Goal: Transaction & Acquisition: Purchase product/service

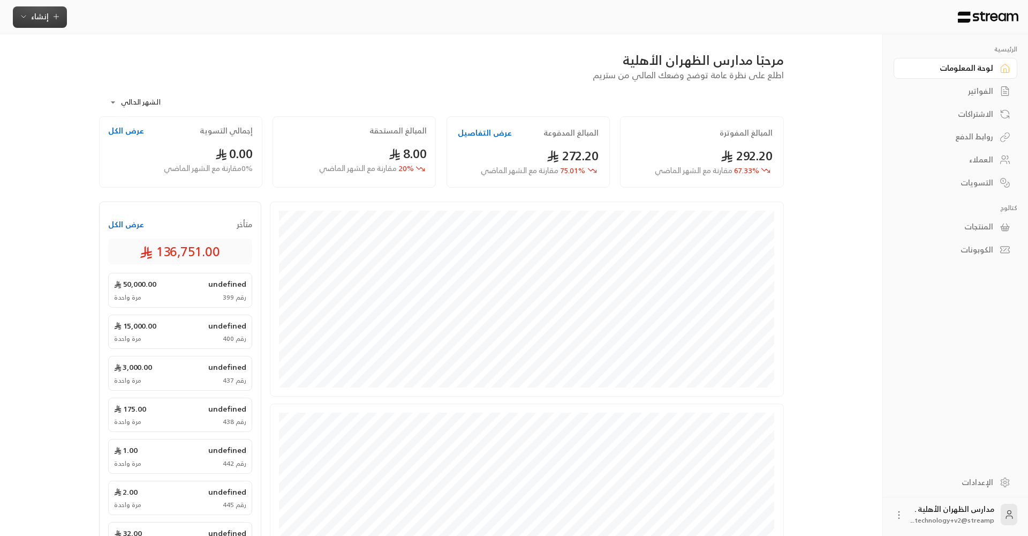
click at [25, 17] on icon "button" at bounding box center [23, 17] width 4 height 2
click at [839, 95] on div "الرئيسية لوحة المعلومات الفواتير الاشتراكات روابط الدفع العملاء التسويات كتالوج…" at bounding box center [514, 372] width 865 height 745
click at [986, 161] on div "العملاء" at bounding box center [950, 159] width 86 height 11
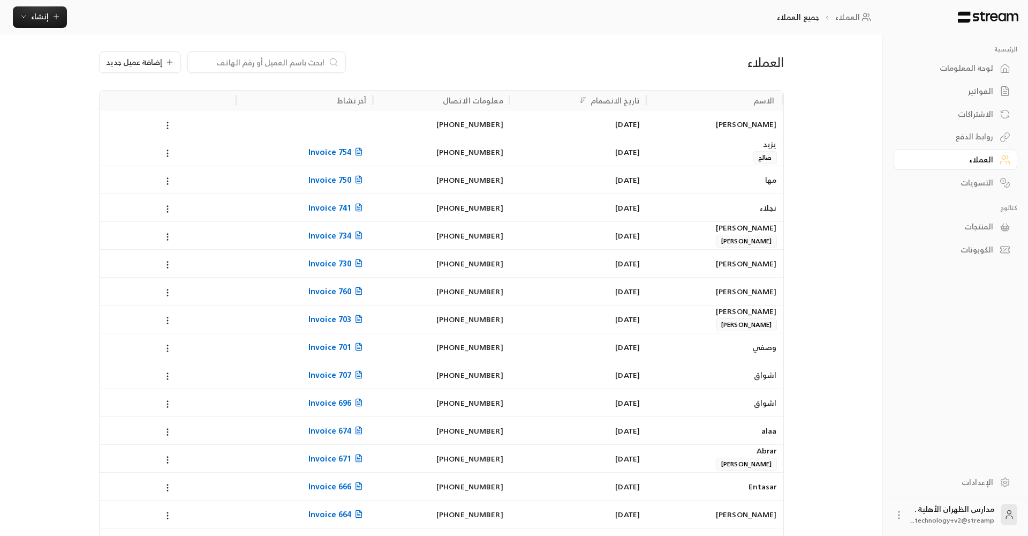
click at [985, 95] on div "الفواتير" at bounding box center [950, 91] width 86 height 11
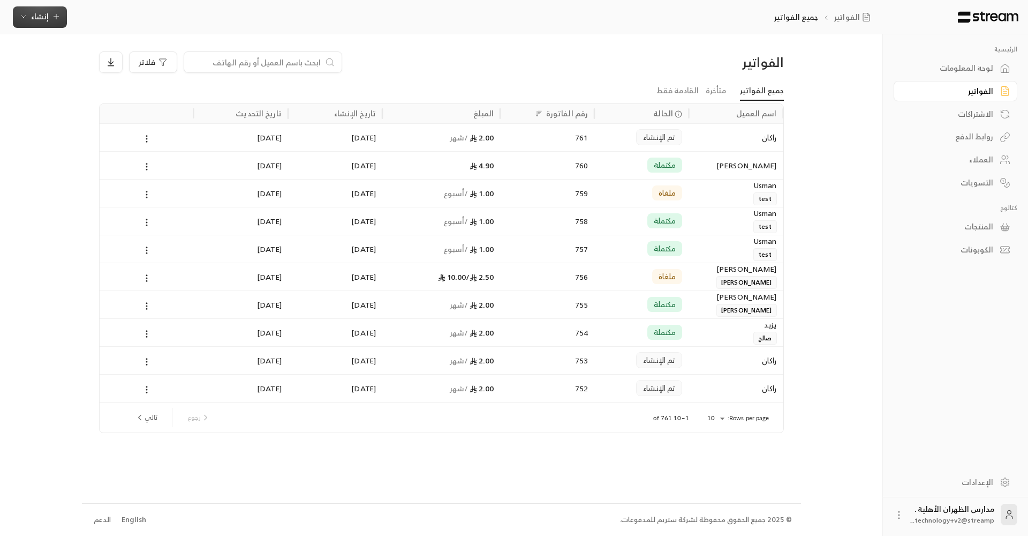
click at [26, 23] on span "إنشاء" at bounding box center [39, 16] width 41 height 13
click at [148, 130] on div "رابط الدفع" at bounding box center [92, 124] width 135 height 13
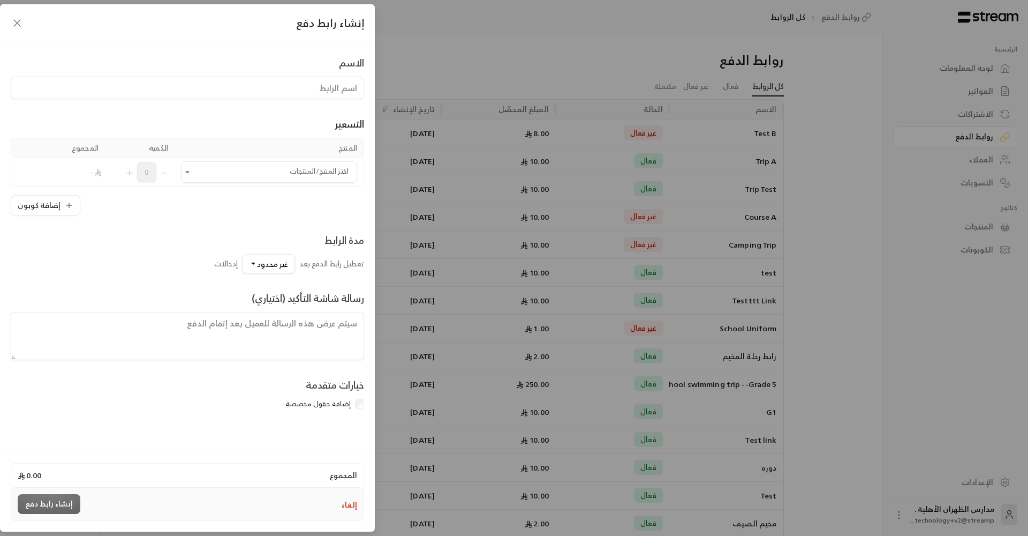
click at [334, 88] on input at bounding box center [188, 88] width 354 height 22
type input "رحلة روبوت اوروبا"
click at [303, 171] on input "اختر المنتج/المنتجات" at bounding box center [269, 172] width 176 height 19
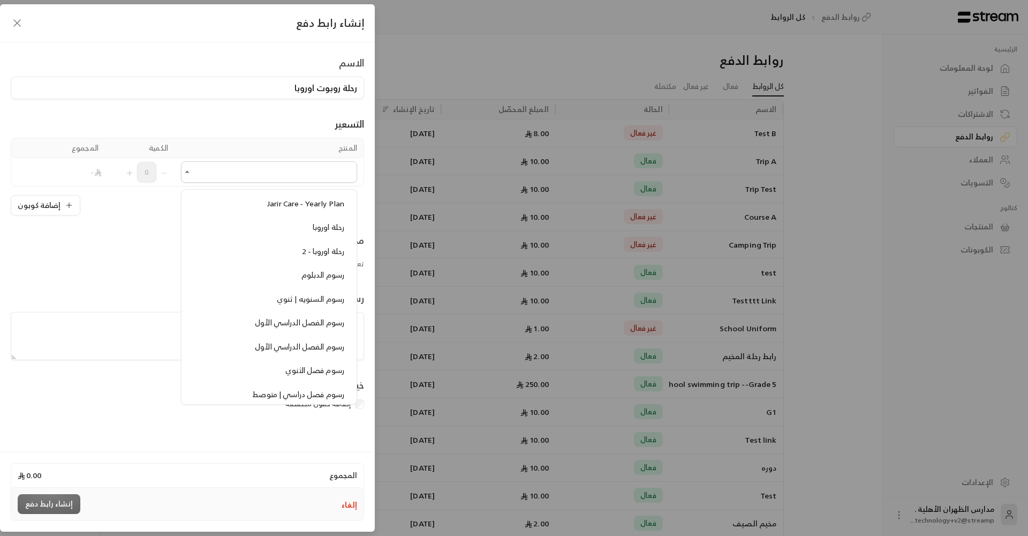
scroll to position [182, 0]
click at [328, 208] on span "رحلة اوروبا" at bounding box center [329, 207] width 32 height 13
type input "**********"
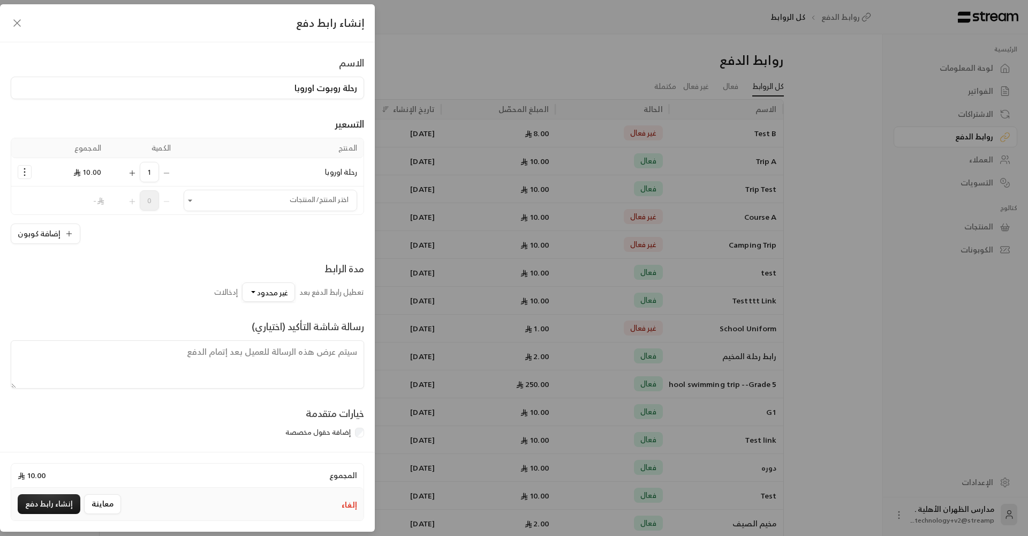
click at [26, 170] on icon "Selected Products" at bounding box center [24, 172] width 11 height 11
click at [46, 175] on td "10.00" at bounding box center [73, 172] width 70 height 28
click at [49, 234] on button "إضافة كوبون" at bounding box center [46, 233] width 70 height 20
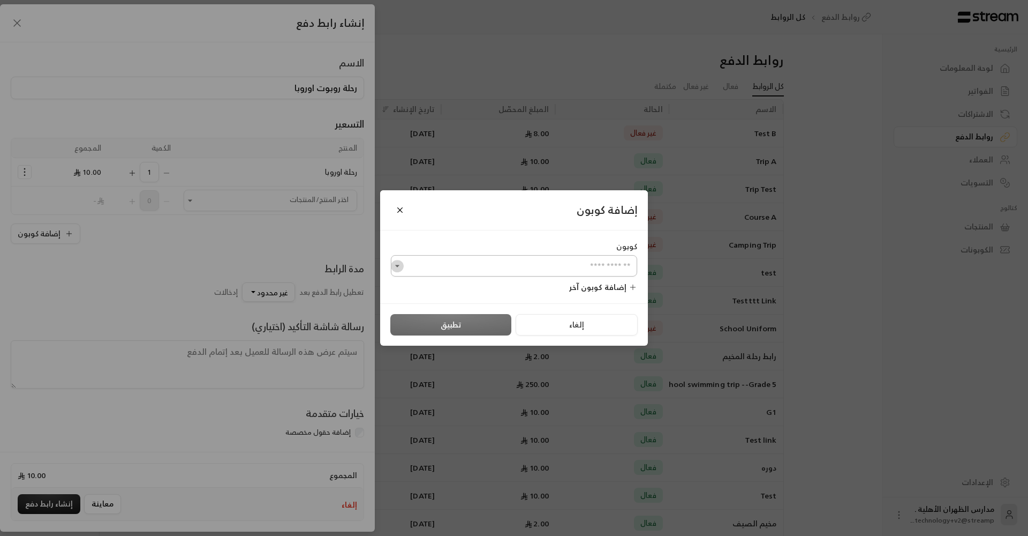
click at [399, 265] on icon "Open" at bounding box center [397, 266] width 4 height 2
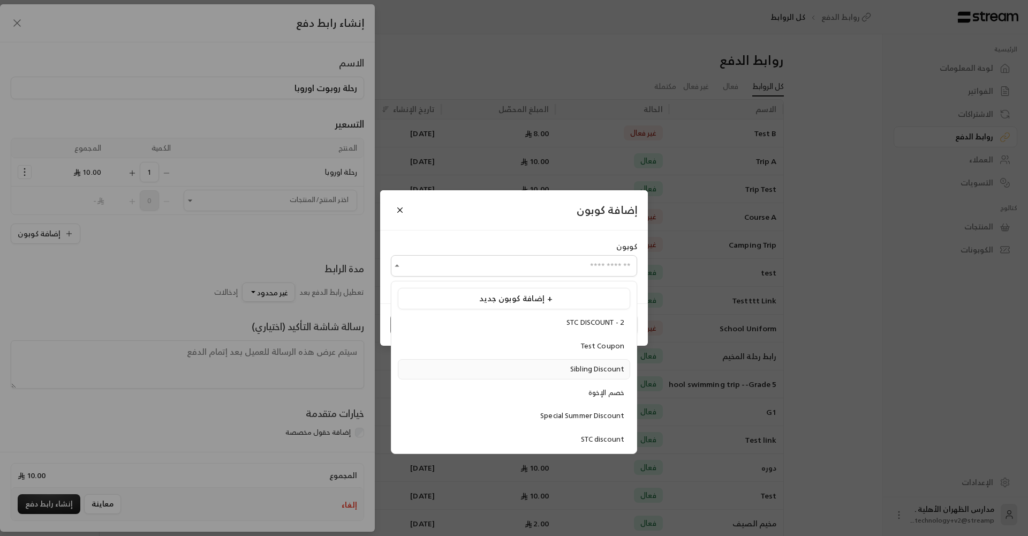
click at [571, 372] on span "Sibling Discount" at bounding box center [597, 369] width 54 height 12
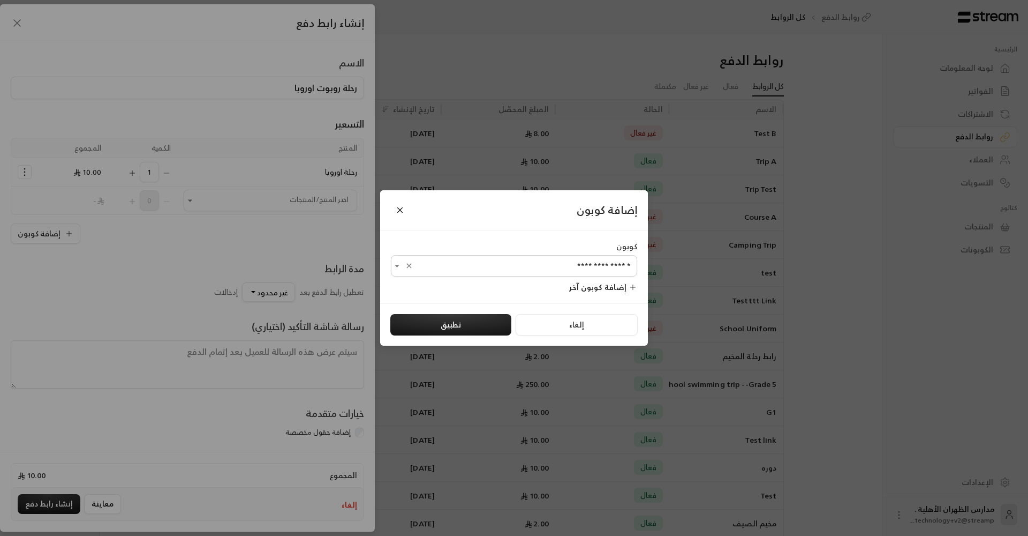
type input "**********"
click at [470, 324] on button "تطبيق" at bounding box center [451, 324] width 121 height 21
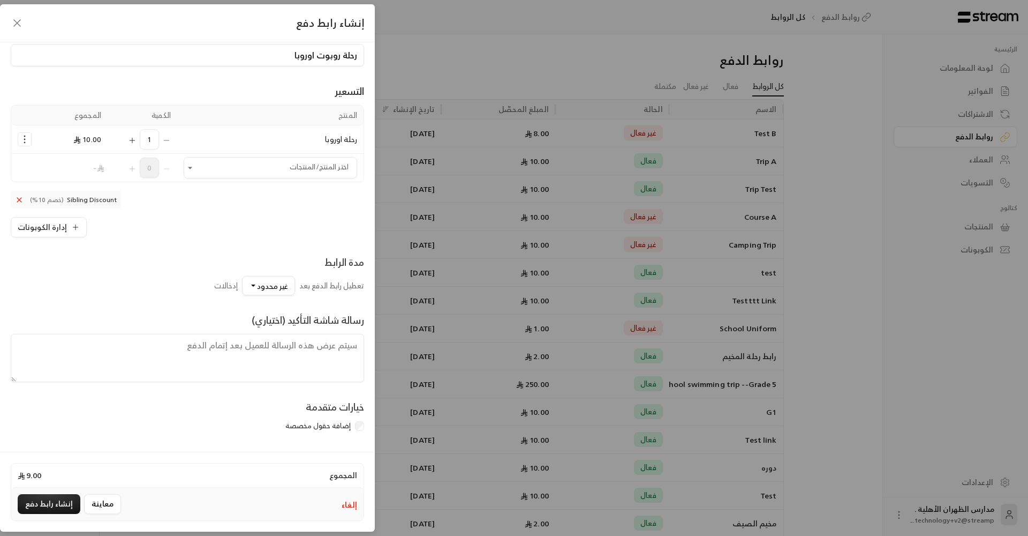
scroll to position [35, 0]
click at [275, 286] on span "غير محدود" at bounding box center [272, 285] width 31 height 13
click at [268, 145] on div "25" at bounding box center [218, 142] width 129 height 11
click at [320, 352] on textarea at bounding box center [188, 358] width 354 height 48
click at [348, 425] on label "إضافة حقول مخصصة" at bounding box center [318, 426] width 65 height 11
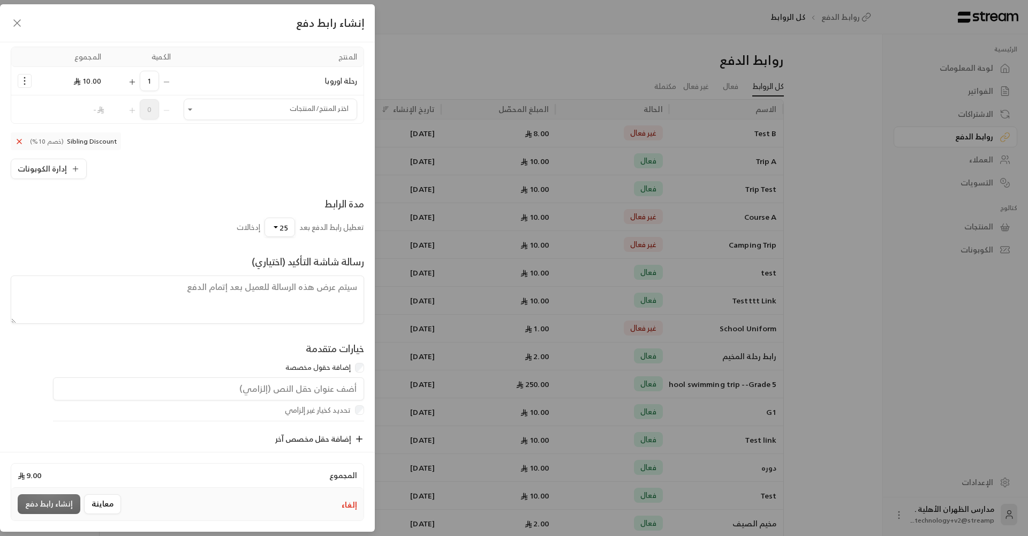
scroll to position [110, 0]
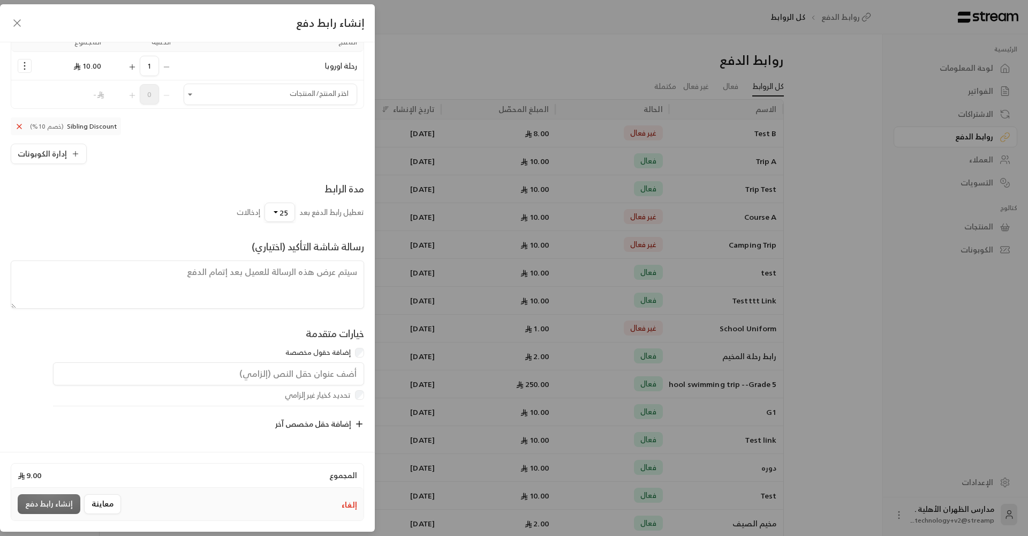
click at [342, 378] on input "text" at bounding box center [208, 374] width 311 height 24
type input "اسم الطالب"
click at [357, 420] on icon "button" at bounding box center [360, 424] width 10 height 10
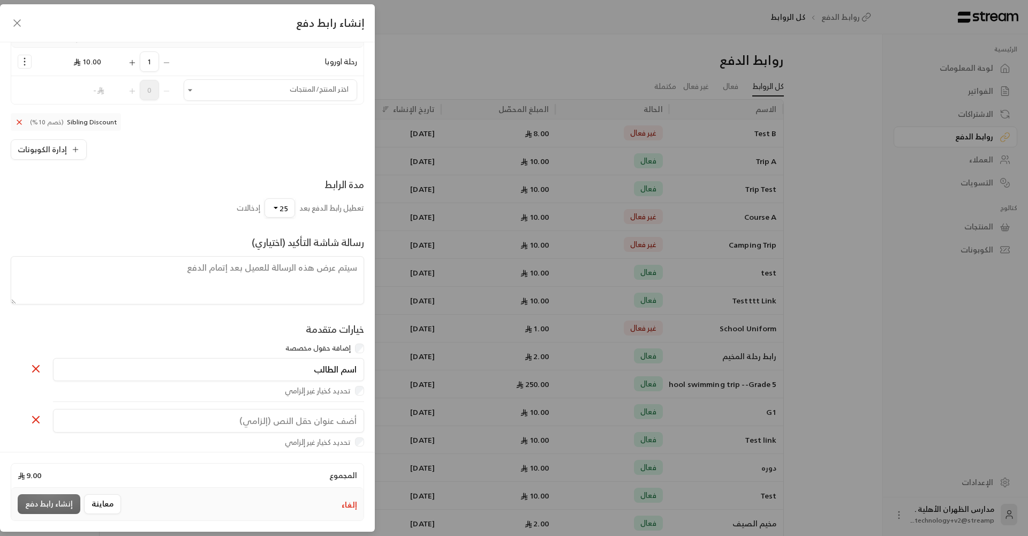
click at [354, 395] on div "تحديد كخيار غير إلزامي" at bounding box center [194, 390] width 341 height 11
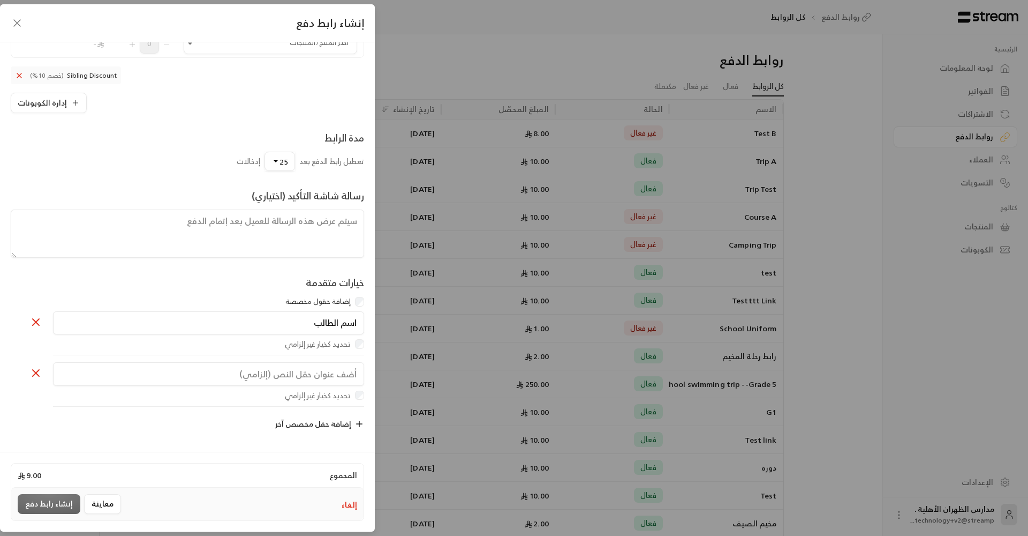
scroll to position [163, 0]
click at [331, 378] on input "text" at bounding box center [208, 374] width 311 height 24
click at [46, 498] on div "معاينة إنشاء رابط دفع" at bounding box center [71, 504] width 107 height 20
click at [39, 372] on icon at bounding box center [35, 372] width 13 height 13
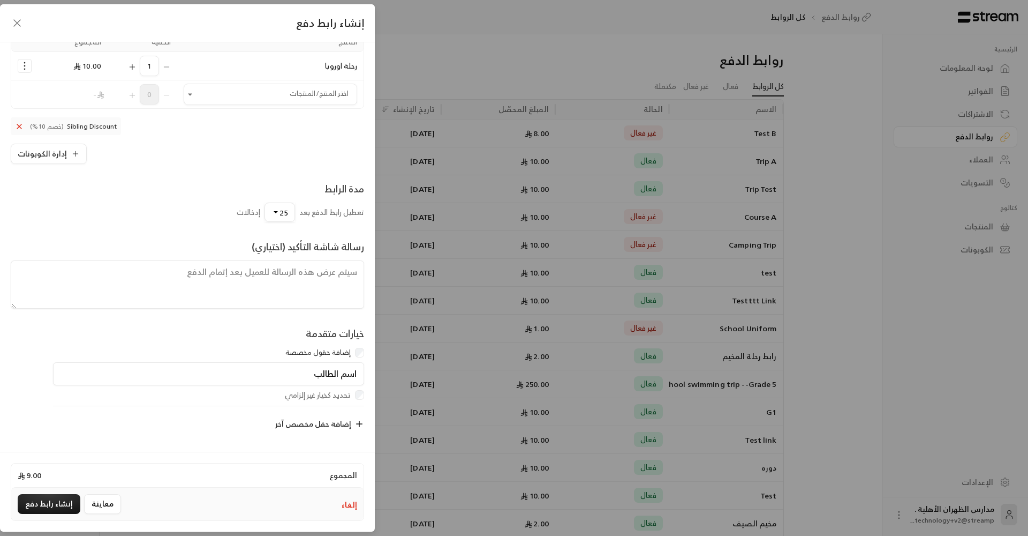
scroll to position [110, 0]
click at [49, 504] on button "إنشاء رابط دفع" at bounding box center [49, 504] width 63 height 20
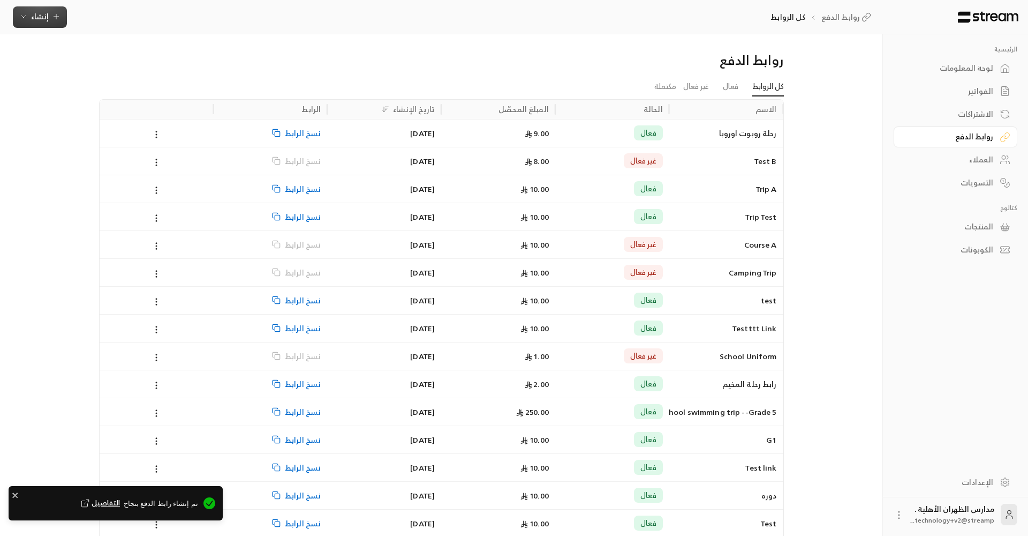
scroll to position [0, 0]
click at [308, 135] on span "نسخ الرابط" at bounding box center [303, 132] width 36 height 27
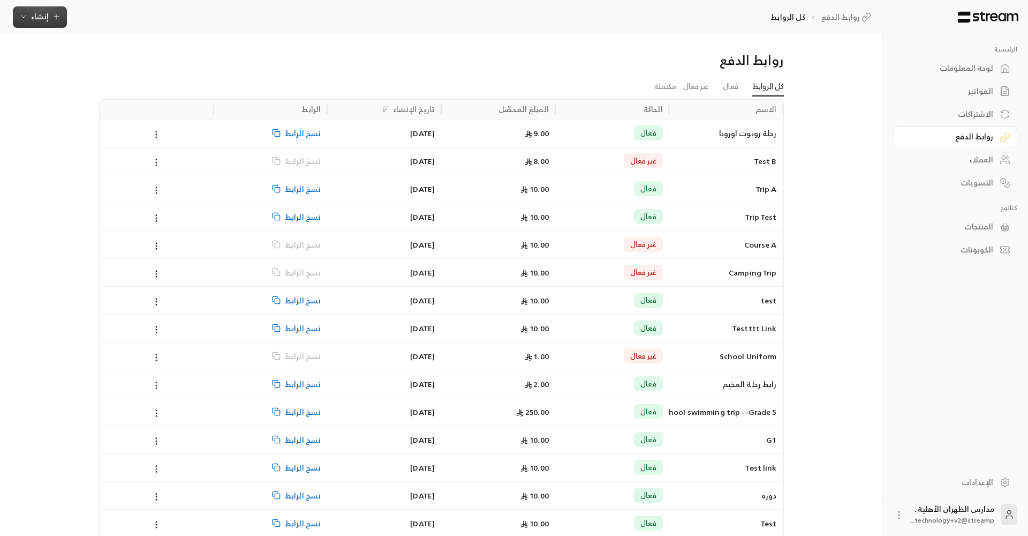
click at [49, 21] on span "إنشاء" at bounding box center [39, 16] width 41 height 13
click at [91, 59] on div "إنشاء فاتورة مرة واحدة بسهولة للمعاملات السريعة." at bounding box center [92, 66] width 135 height 21
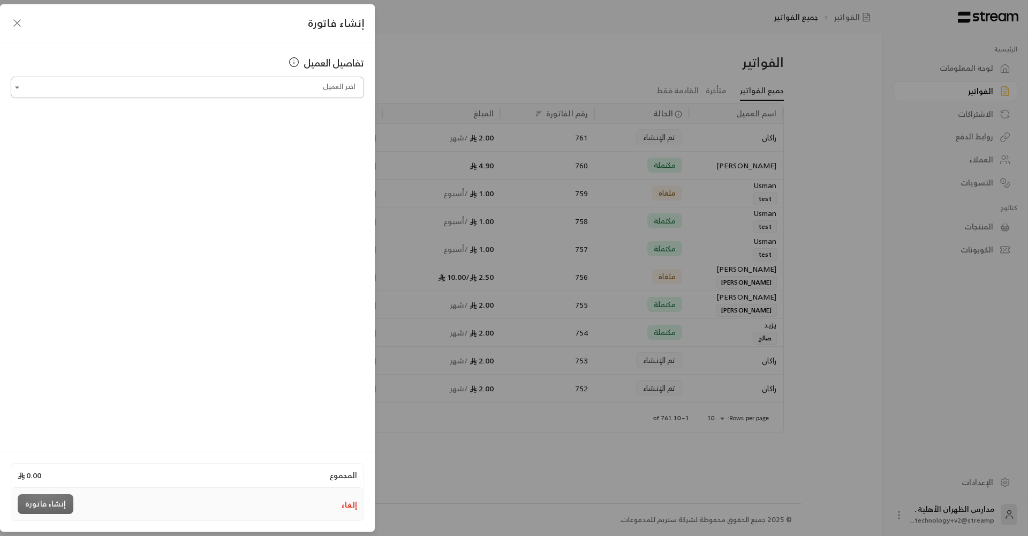
click at [295, 93] on input "اختر العميل" at bounding box center [188, 87] width 354 height 19
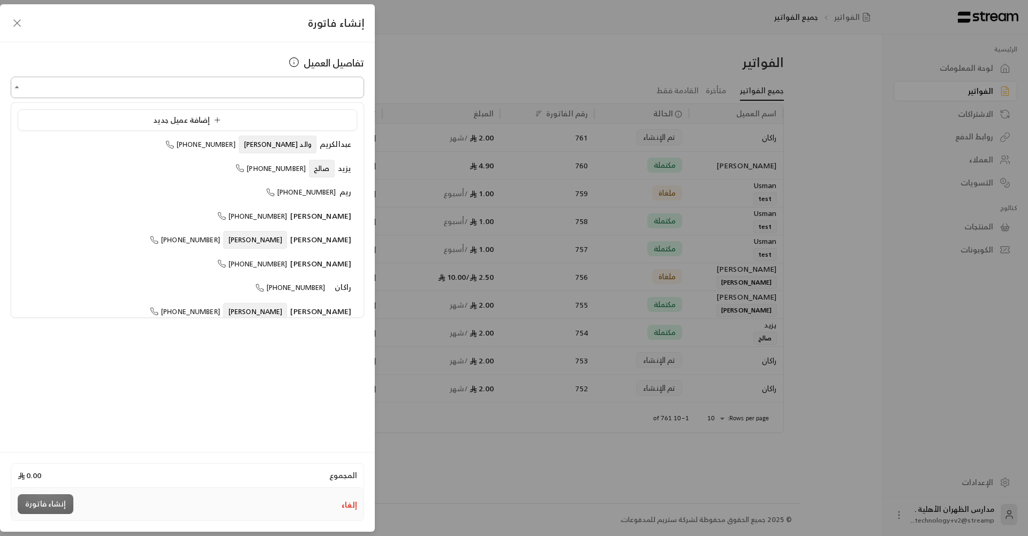
click at [298, 79] on input "اختر العميل" at bounding box center [188, 87] width 354 height 19
click at [298, 90] on input "اختر العميل" at bounding box center [188, 87] width 354 height 19
click at [288, 259] on span "[PHONE_NUMBER]" at bounding box center [252, 264] width 70 height 12
type input "**********"
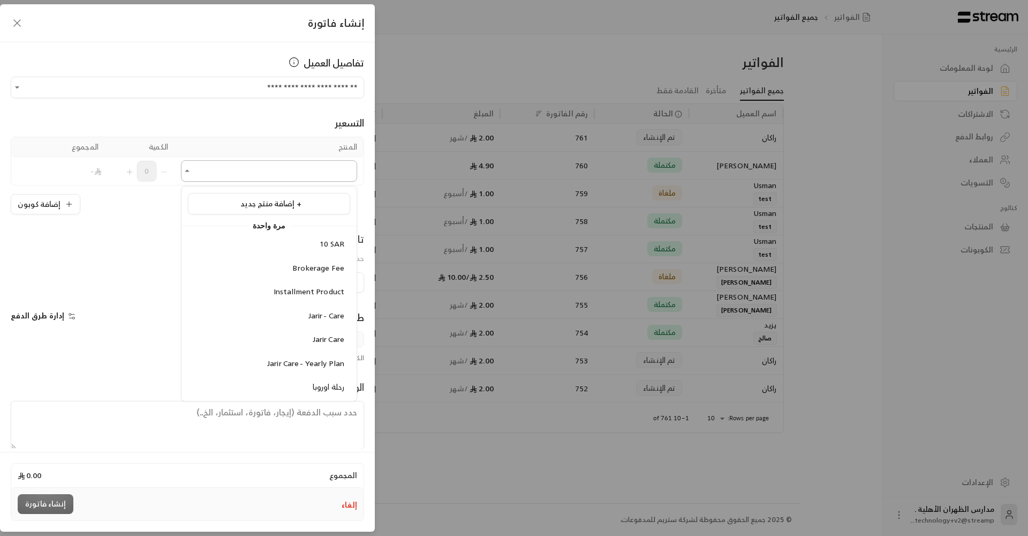
click at [306, 171] on input "اختر العميل" at bounding box center [269, 171] width 176 height 19
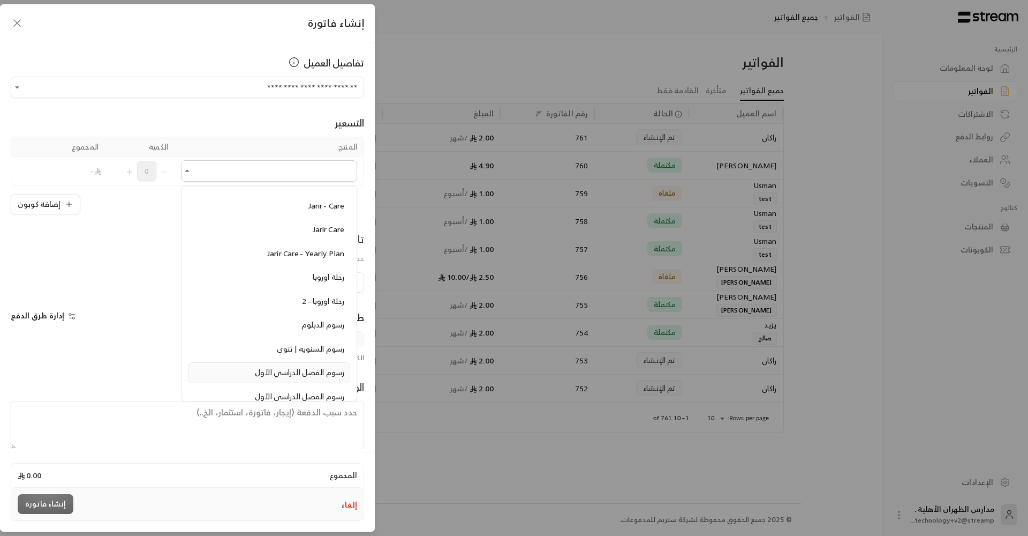
scroll to position [141, 0]
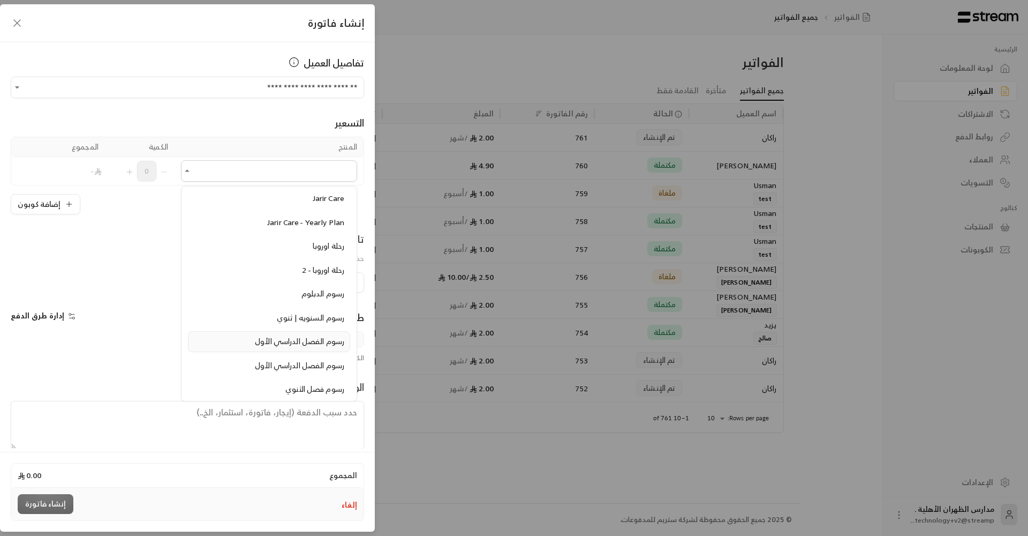
click at [330, 336] on span "رسوم الفصل الدراسي الأول" at bounding box center [299, 340] width 89 height 13
type input "**********"
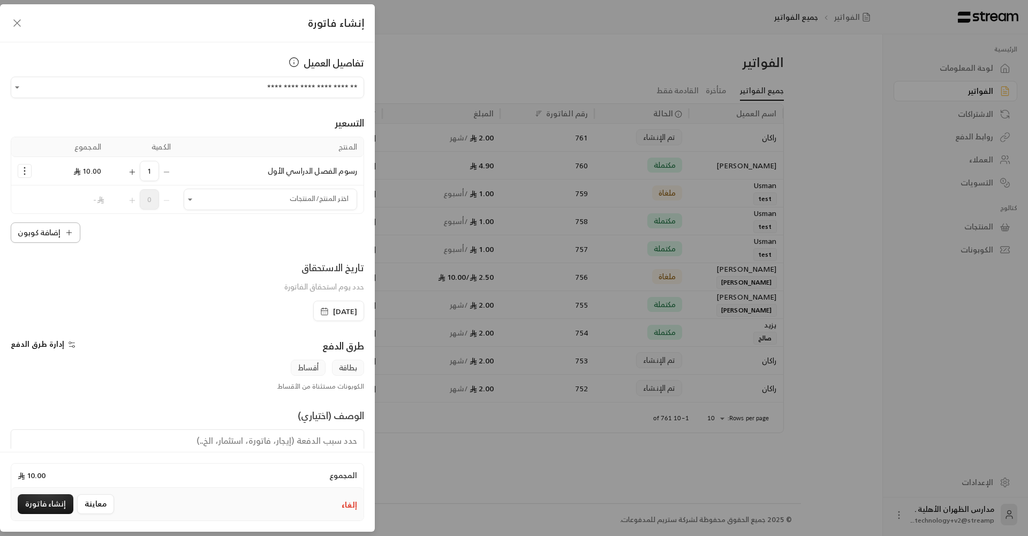
click at [52, 230] on button "إضافة كوبون" at bounding box center [46, 232] width 70 height 20
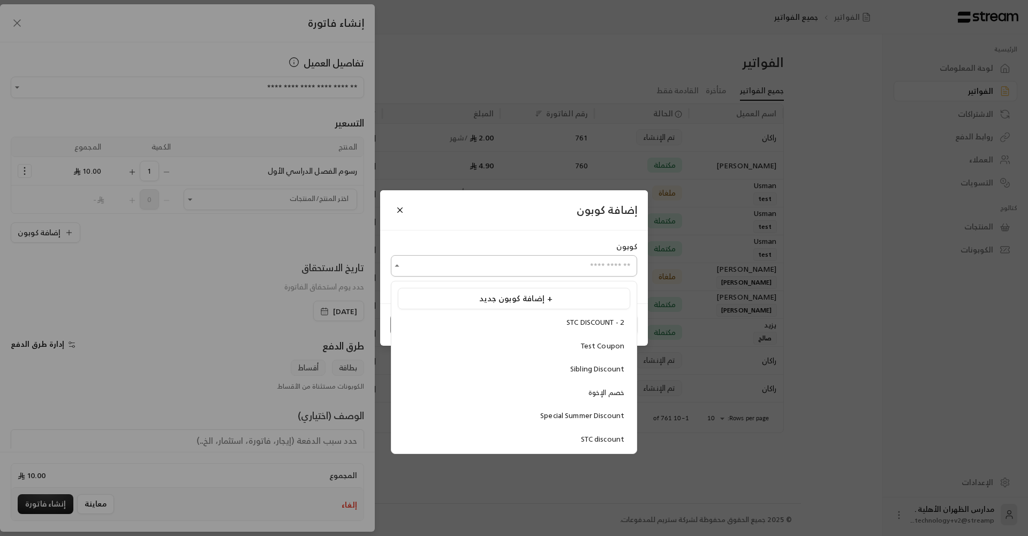
click at [544, 261] on input "اختر العميل" at bounding box center [514, 266] width 246 height 19
click at [516, 298] on span "إضافة كوبون جديد +" at bounding box center [515, 298] width 73 height 14
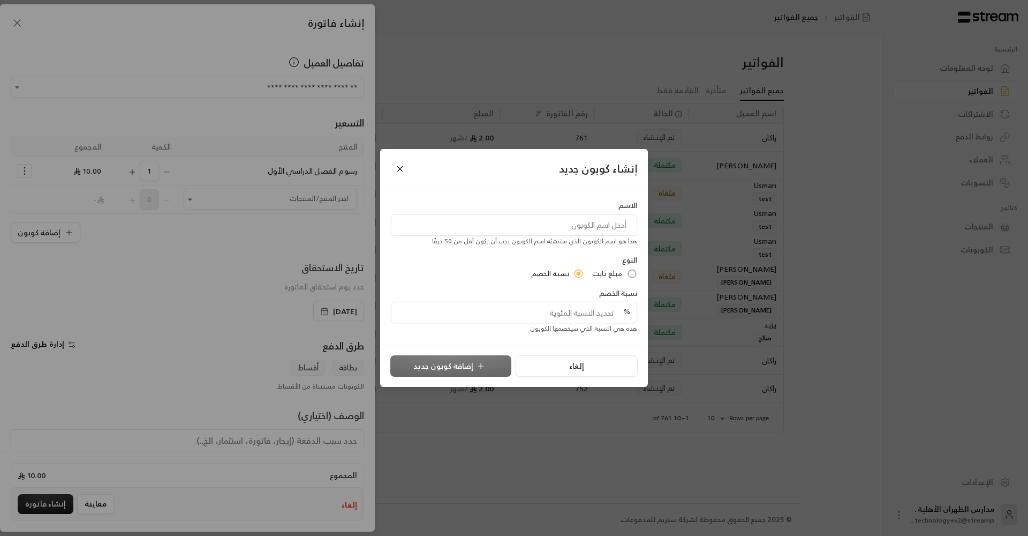
click at [534, 223] on input at bounding box center [514, 224] width 246 height 21
type input "ل"
type input "ا"
type input "خصم ارامكو"
click at [548, 246] on small "هذا هو اسم الكوبون الذي ستنشئه . اسم الكوبون يجب أن يكون أقل من 50 حرفًا" at bounding box center [534, 241] width 205 height 11
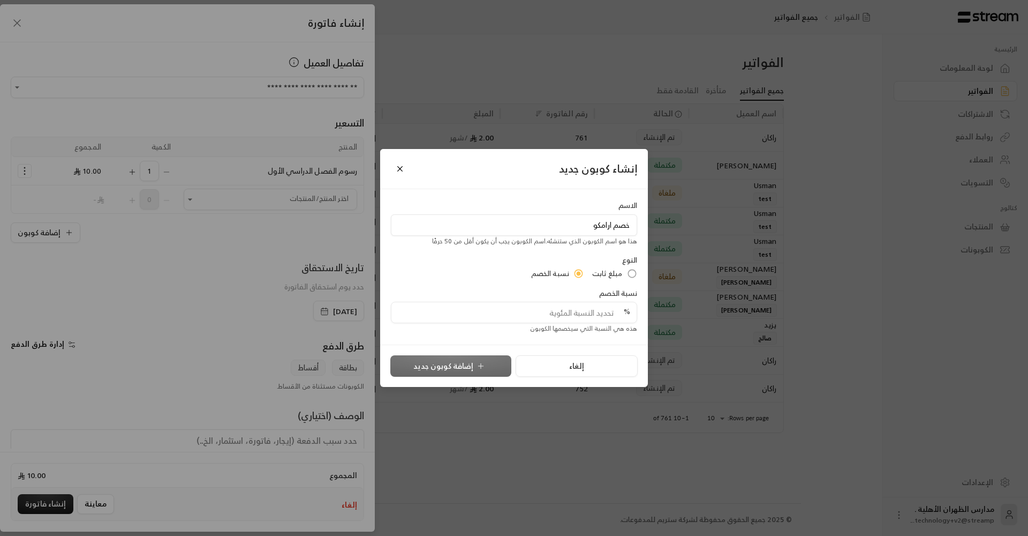
click at [574, 306] on input "tel" at bounding box center [511, 312] width 226 height 20
type input "40"
click at [463, 366] on button "إضافة كوبون جديد" at bounding box center [451, 365] width 121 height 21
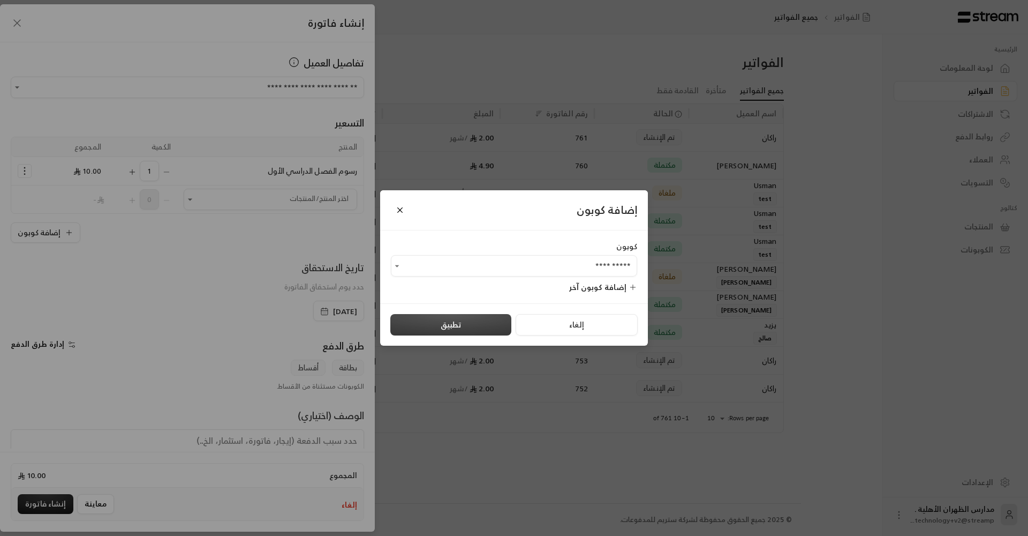
click at [449, 326] on button "تطبيق" at bounding box center [451, 324] width 121 height 21
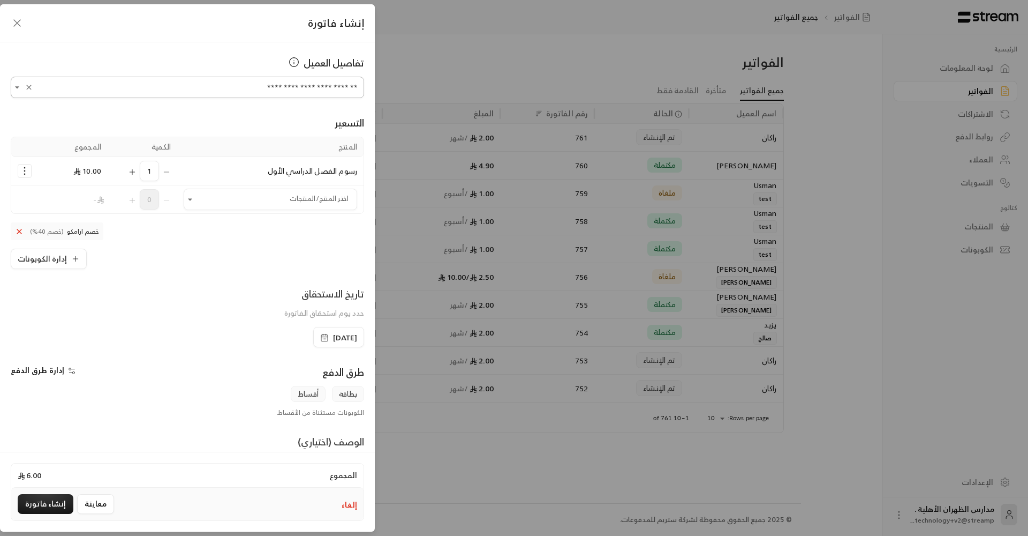
scroll to position [0, 0]
click at [18, 91] on icon "Open" at bounding box center [17, 87] width 11 height 11
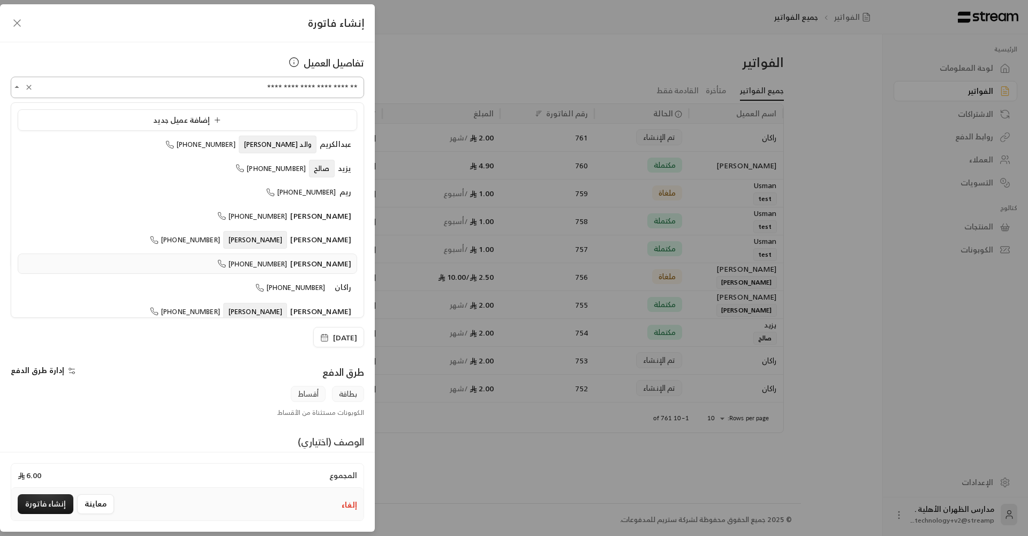
click at [217, 78] on input "**********" at bounding box center [188, 87] width 354 height 19
click at [233, 69] on div "تفاصيل العميل" at bounding box center [188, 62] width 354 height 15
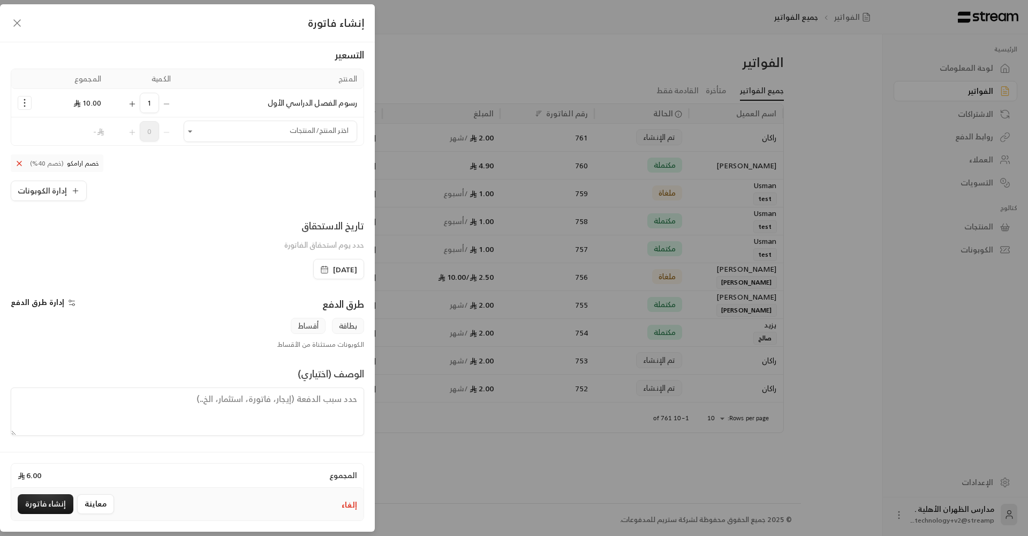
scroll to position [68, 0]
click at [68, 302] on icon "button" at bounding box center [71, 302] width 9 height 9
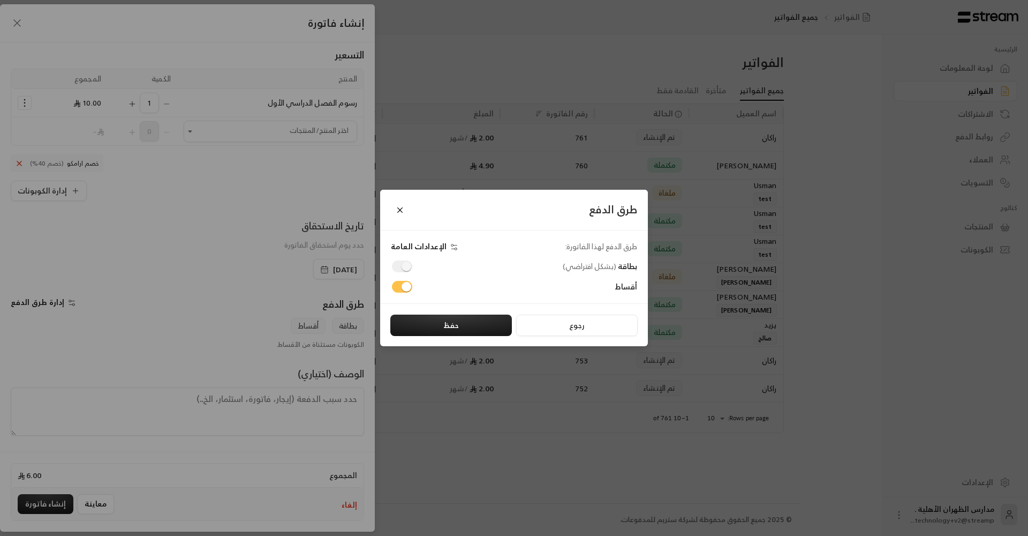
click at [239, 285] on div "طرق الدفع طرق الدفع لهذا الفاتورة: الإعدادات العامة بطاقة ( بشكل افتراضي ) أقسا…" at bounding box center [514, 268] width 1028 height 536
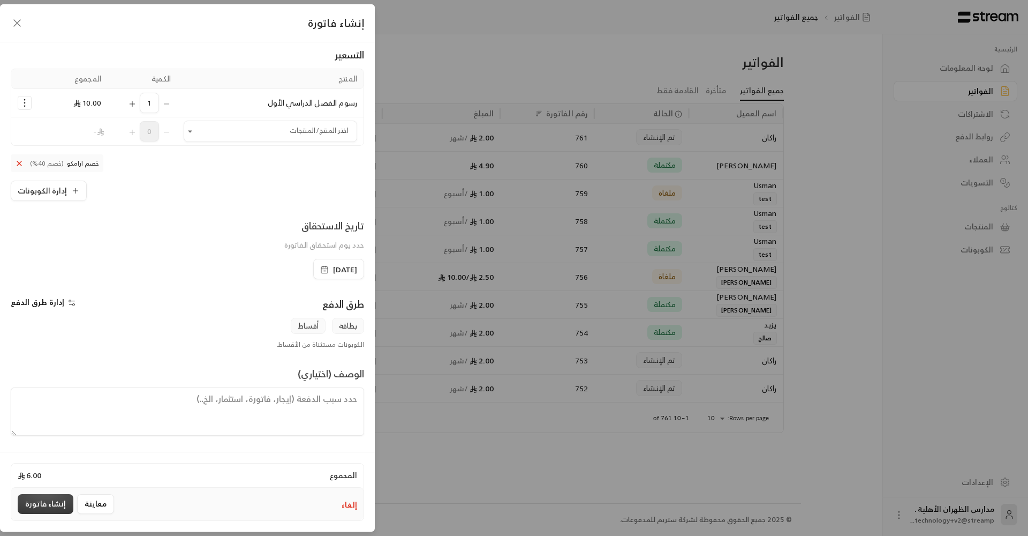
click at [36, 501] on button "إنشاء فاتورة" at bounding box center [46, 504] width 56 height 20
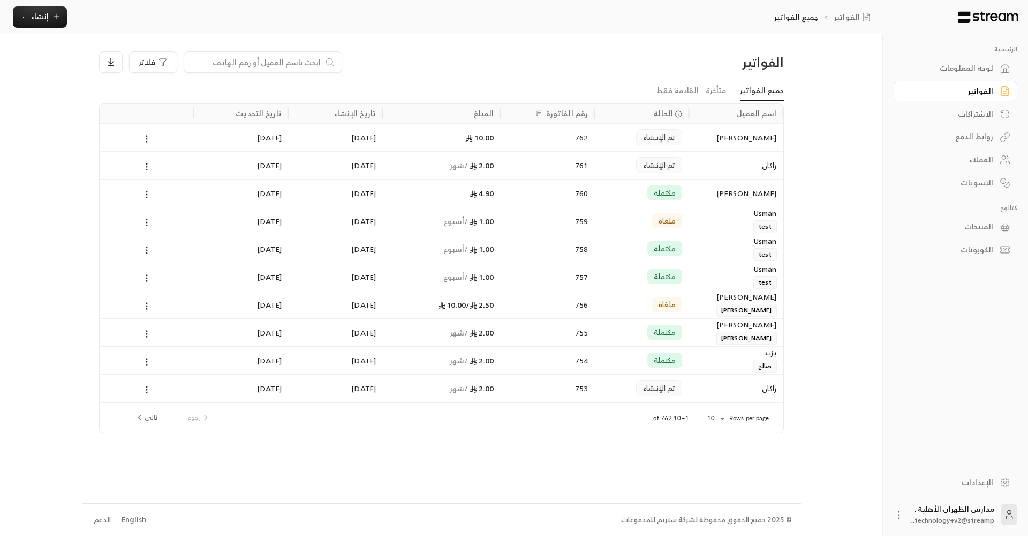
click at [150, 142] on icon at bounding box center [147, 139] width 10 height 10
click at [162, 163] on li "عرض" at bounding box center [158, 165] width 27 height 19
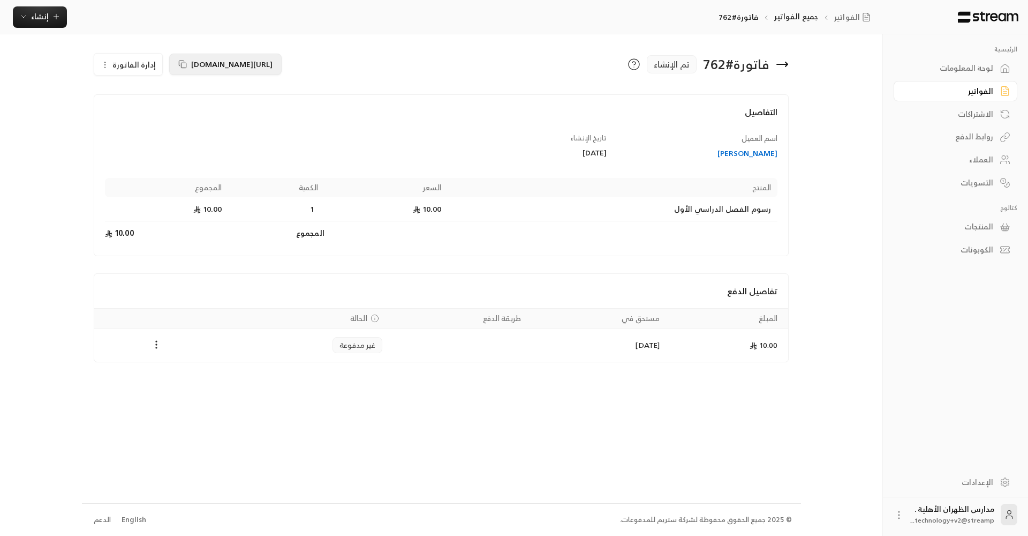
click at [239, 63] on span "[URL][DOMAIN_NAME]" at bounding box center [231, 63] width 81 height 13
click at [989, 86] on div "الفواتير" at bounding box center [950, 91] width 86 height 11
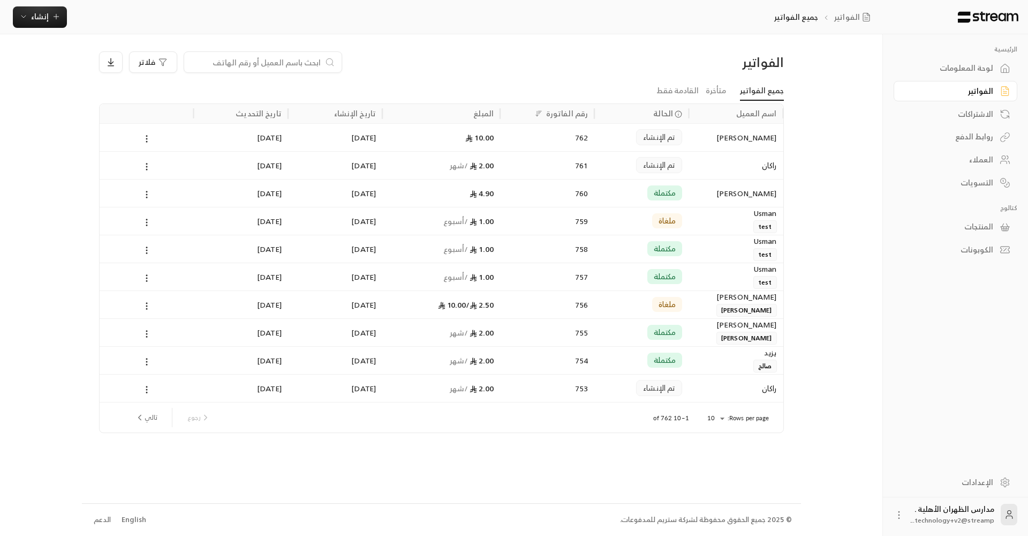
click at [995, 138] on link "روابط الدفع" at bounding box center [956, 136] width 124 height 21
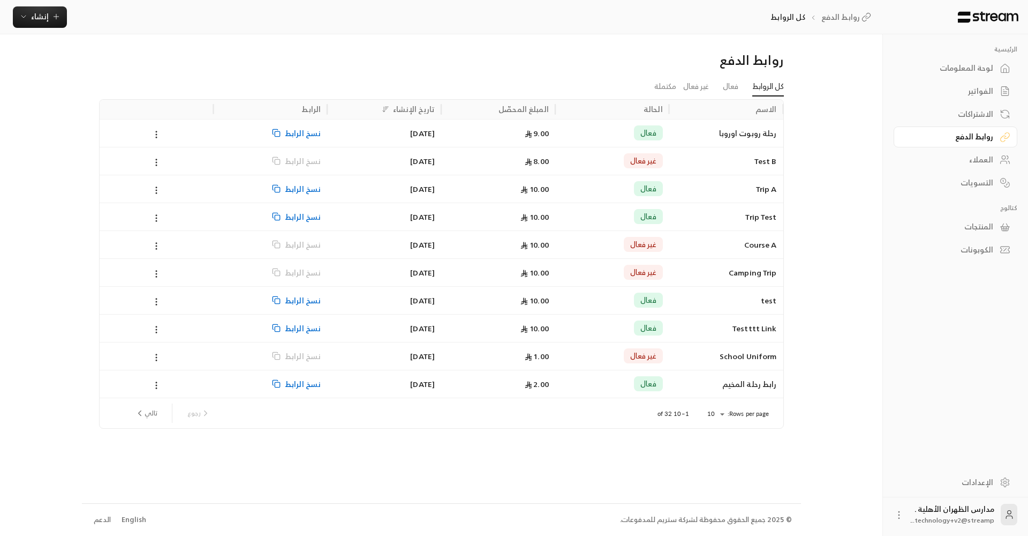
click at [150, 139] on div at bounding box center [156, 132] width 101 height 27
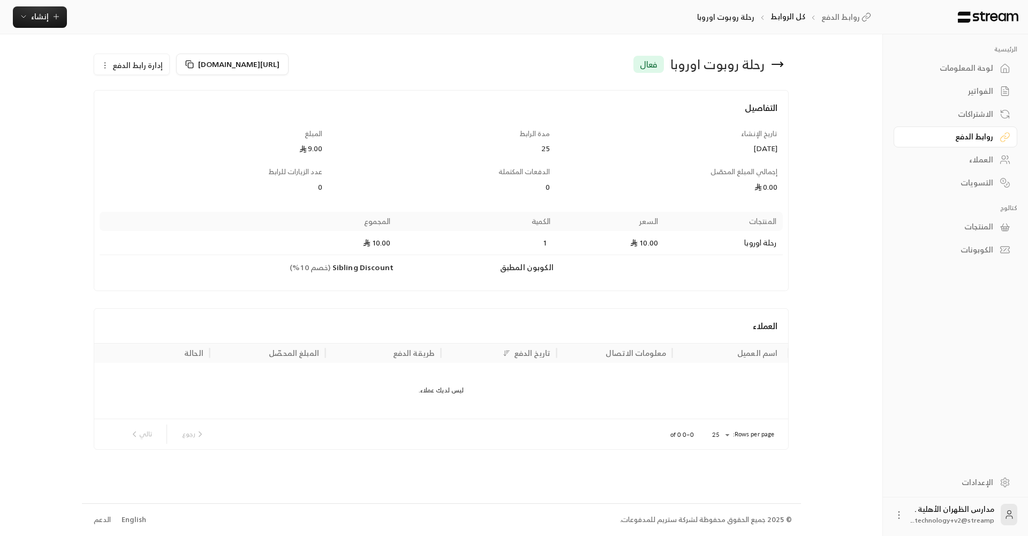
drag, startPoint x: 555, startPoint y: 142, endPoint x: 523, endPoint y: 143, distance: 31.6
click at [524, 143] on div "التفاصيل تاريخ الإنشاء [DATE] مدة الرابط 25 المبلغ 9.00 إجمالي المبلغ المحصّل 0…" at bounding box center [442, 190] width 684 height 178
click at [523, 143] on div "25" at bounding box center [441, 148] width 217 height 11
click at [553, 145] on div "مدة الرابط 25" at bounding box center [441, 142] width 228 height 26
click at [331, 146] on div "مدة الرابط 25" at bounding box center [441, 142] width 228 height 26
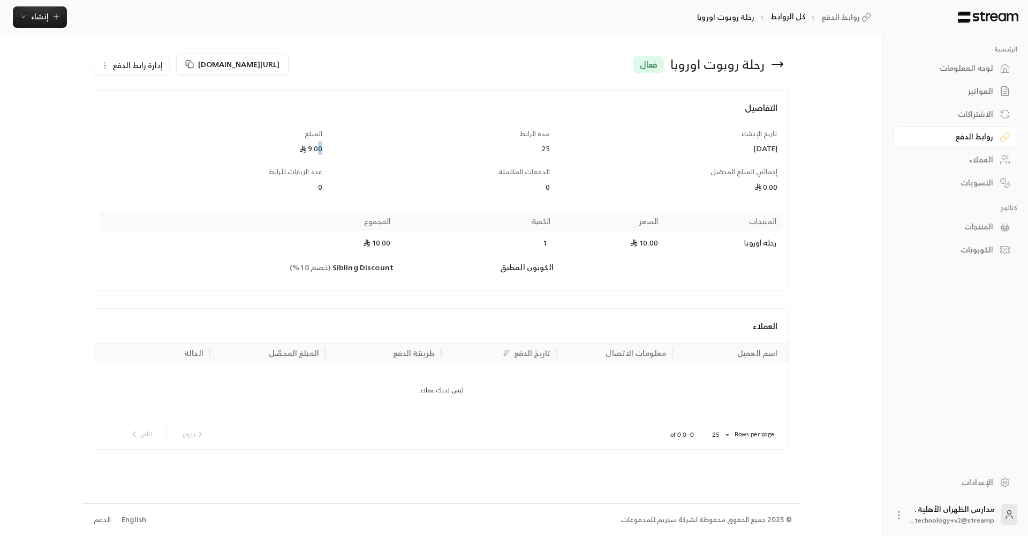
click at [316, 146] on div "9.00" at bounding box center [213, 148] width 217 height 11
click at [309, 179] on div "عدد الزيارات للرابط 0" at bounding box center [214, 180] width 228 height 26
click at [533, 172] on span "الدفعات المكتملة" at bounding box center [524, 172] width 51 height 12
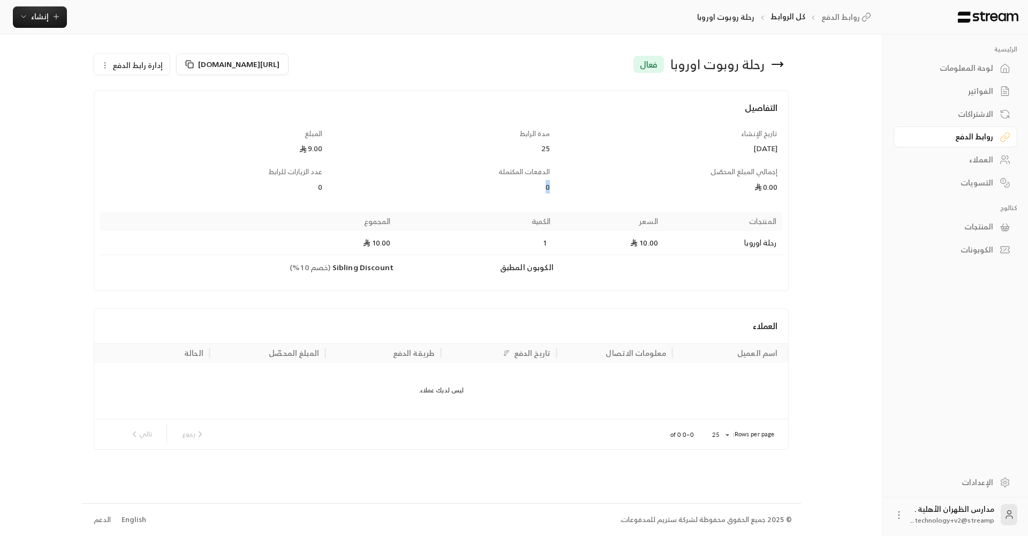
drag, startPoint x: 553, startPoint y: 185, endPoint x: 539, endPoint y: 186, distance: 13.9
click at [539, 186] on div "الدفعات المكتملة 0" at bounding box center [441, 180] width 228 height 26
click at [589, 261] on td "Products" at bounding box center [670, 267] width 226 height 25
click at [1000, 12] on img at bounding box center [988, 17] width 63 height 12
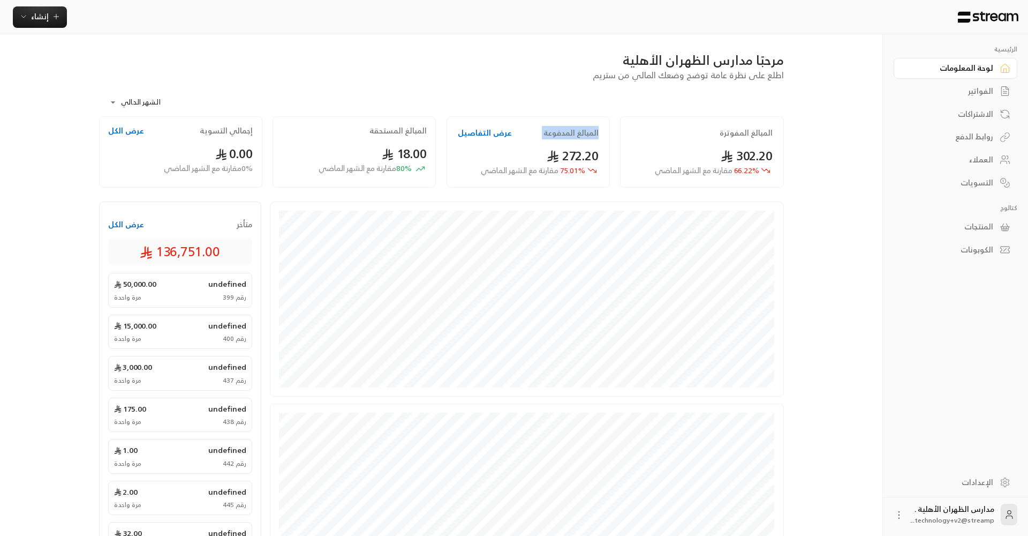
drag, startPoint x: 606, startPoint y: 131, endPoint x: 521, endPoint y: 133, distance: 85.2
click at [521, 133] on div "المبالغ المدفوعة عرض التفاصيل 272.20 75.01 % مقارنة مع الشهر الماضي" at bounding box center [528, 151] width 163 height 71
click at [492, 133] on button "عرض التفاصيل" at bounding box center [485, 132] width 54 height 11
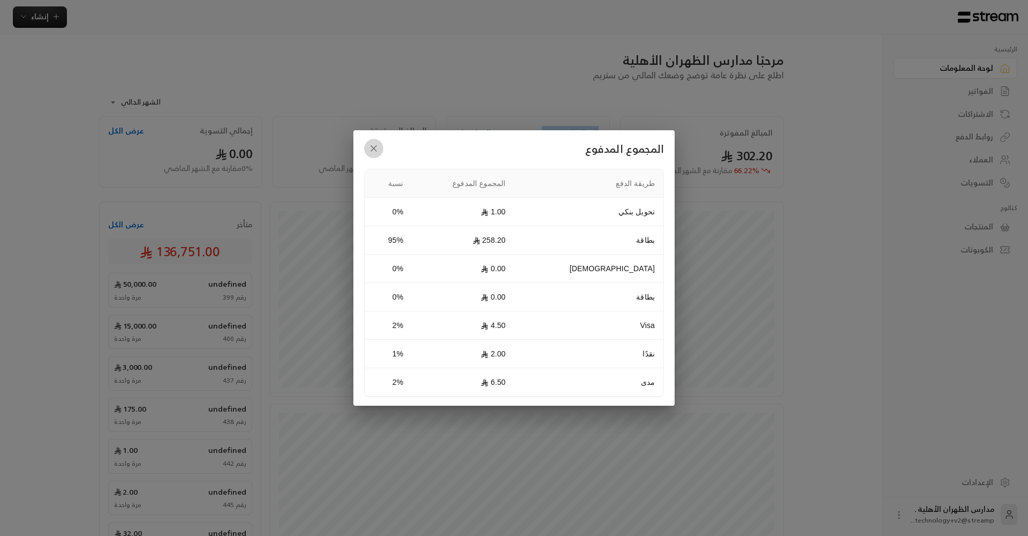
click at [375, 152] on icon "button" at bounding box center [374, 148] width 11 height 11
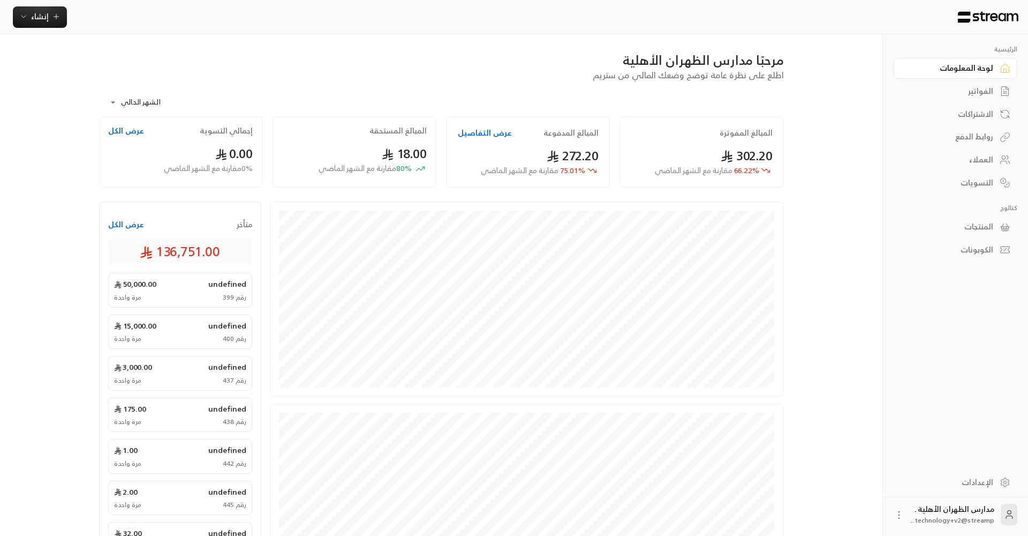
click at [735, 140] on div "المبالغ المفوترة 302.20 66.22 % مقارنة مع الشهر الماضي" at bounding box center [701, 151] width 163 height 71
drag, startPoint x: 772, startPoint y: 134, endPoint x: 699, endPoint y: 133, distance: 72.9
click at [699, 133] on div "المبالغ المفوترة" at bounding box center [702, 132] width 141 height 11
drag, startPoint x: 428, startPoint y: 129, endPoint x: 364, endPoint y: 128, distance: 63.7
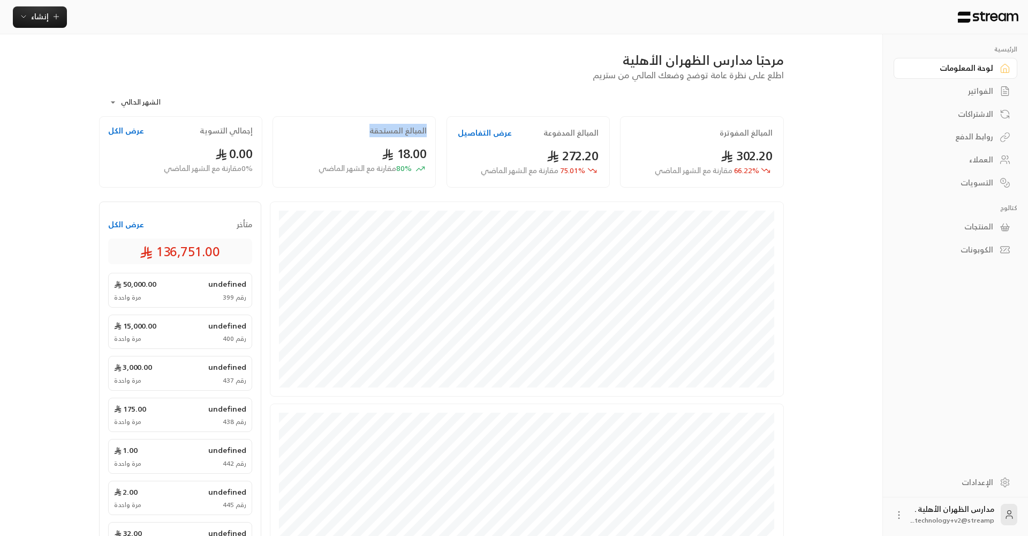
click at [364, 128] on div "المبالغ المستحقة 18.00 80 % مقارنة مع الشهر الماضي" at bounding box center [354, 151] width 163 height 71
click at [216, 131] on h2 "إجمالي التسوية" at bounding box center [226, 130] width 53 height 11
click at [176, 134] on div "إجمالي التسوية عرض الكل" at bounding box center [180, 130] width 145 height 11
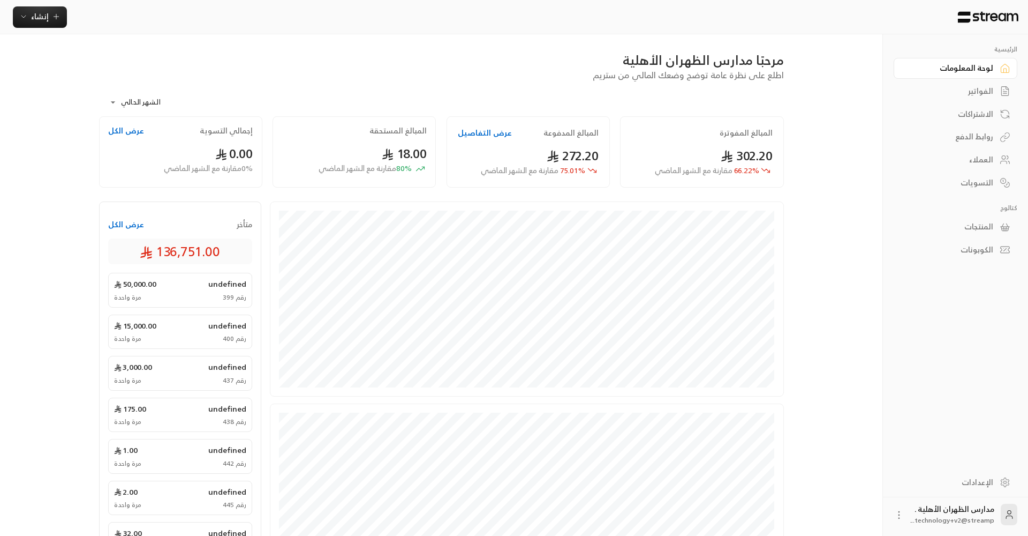
click at [995, 139] on link "روابط الدفع" at bounding box center [956, 136] width 124 height 21
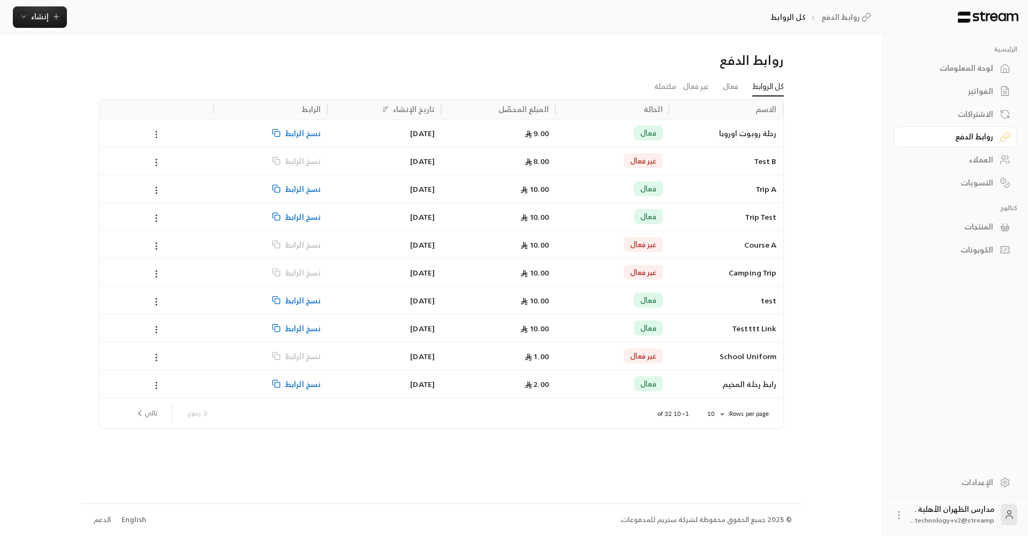
click at [161, 138] on icon at bounding box center [157, 135] width 10 height 10
click at [177, 156] on link "عرض" at bounding box center [171, 161] width 32 height 19
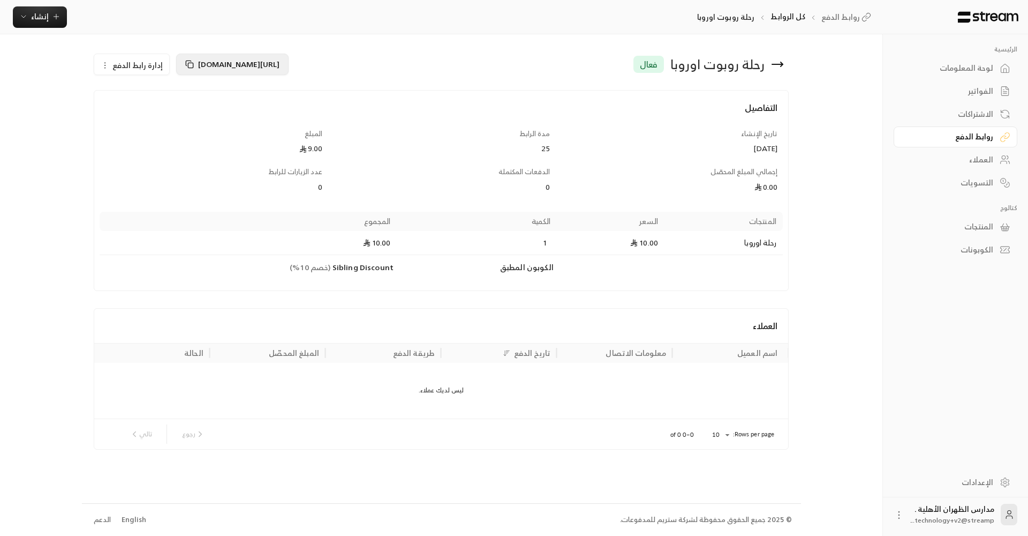
click at [211, 60] on span "[URL][DOMAIN_NAME]" at bounding box center [238, 63] width 81 height 13
click at [20, 16] on icon "button" at bounding box center [23, 16] width 9 height 9
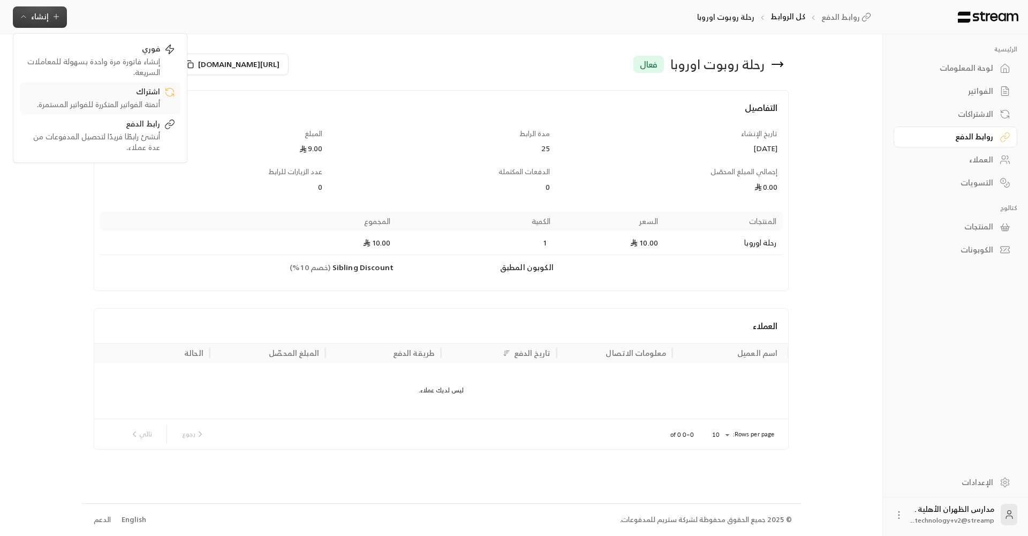
click at [146, 106] on div "أتمتة الفواتير المتكررة للفواتير المستمرة." at bounding box center [92, 104] width 135 height 11
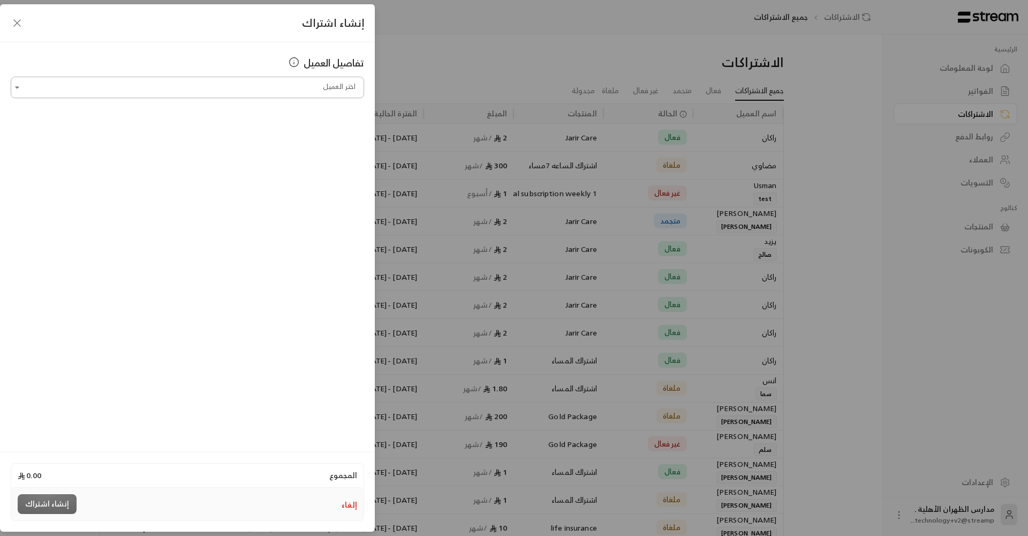
scroll to position [0, -1]
click at [275, 88] on input "اختر العميل" at bounding box center [188, 87] width 354 height 19
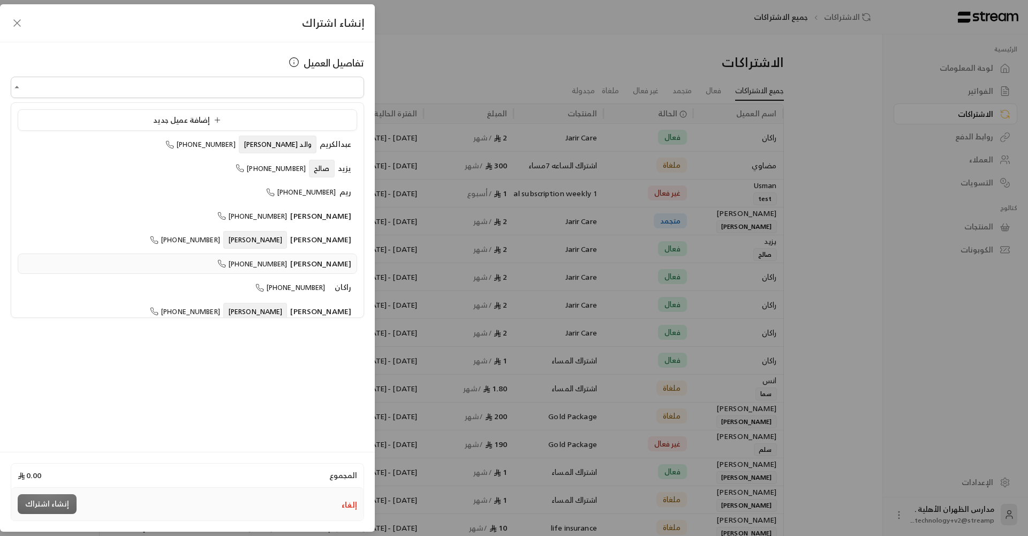
click at [325, 260] on span "[PERSON_NAME]" at bounding box center [320, 263] width 61 height 13
type input "**********"
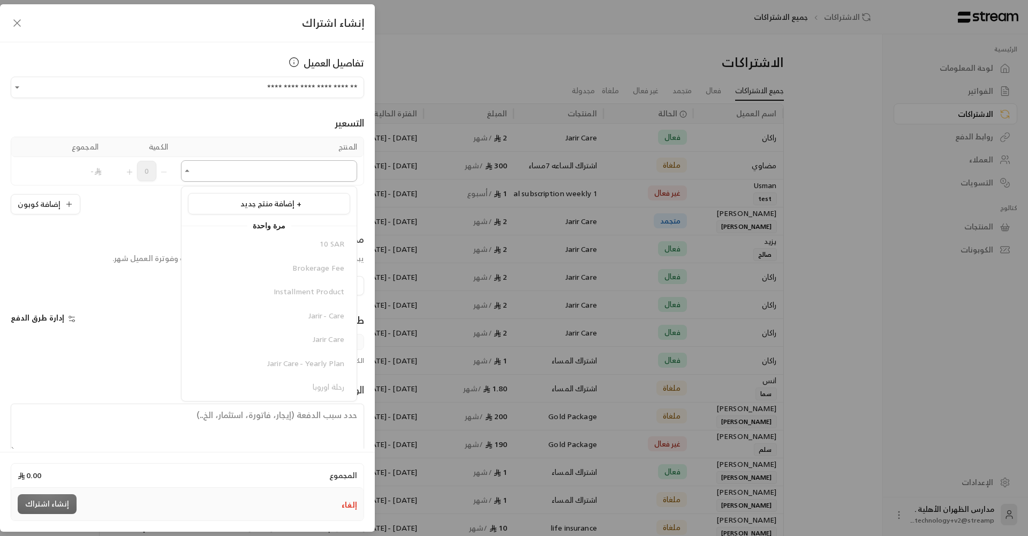
click at [301, 167] on input "اختر العميل" at bounding box center [269, 171] width 176 height 19
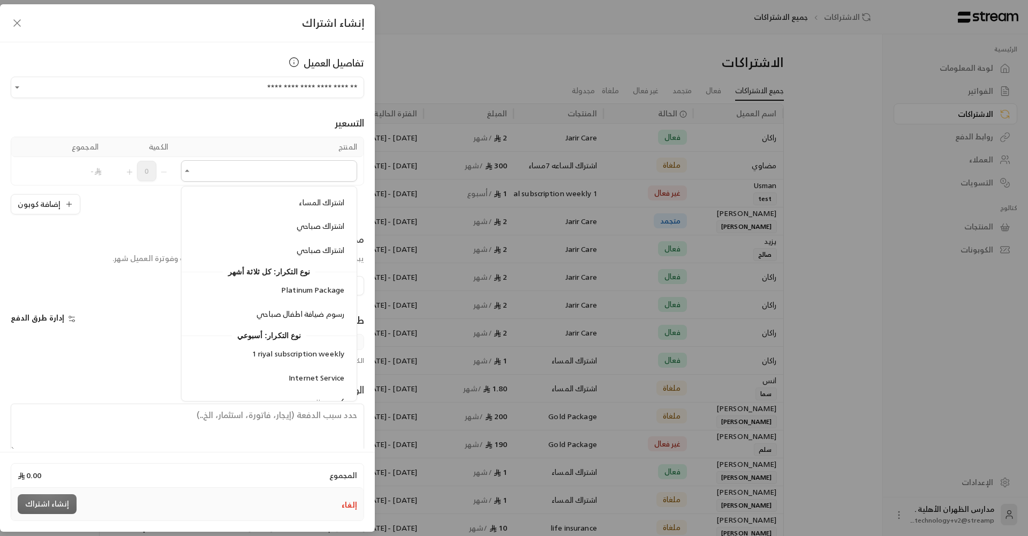
scroll to position [448, 0]
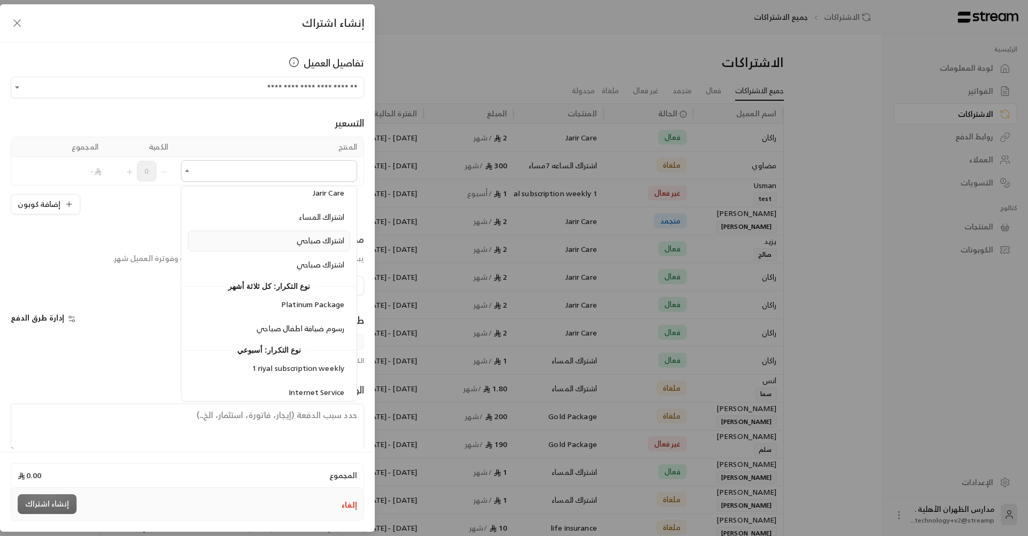
click at [323, 234] on span "اشتراك صباحي" at bounding box center [321, 240] width 48 height 13
type input "**********"
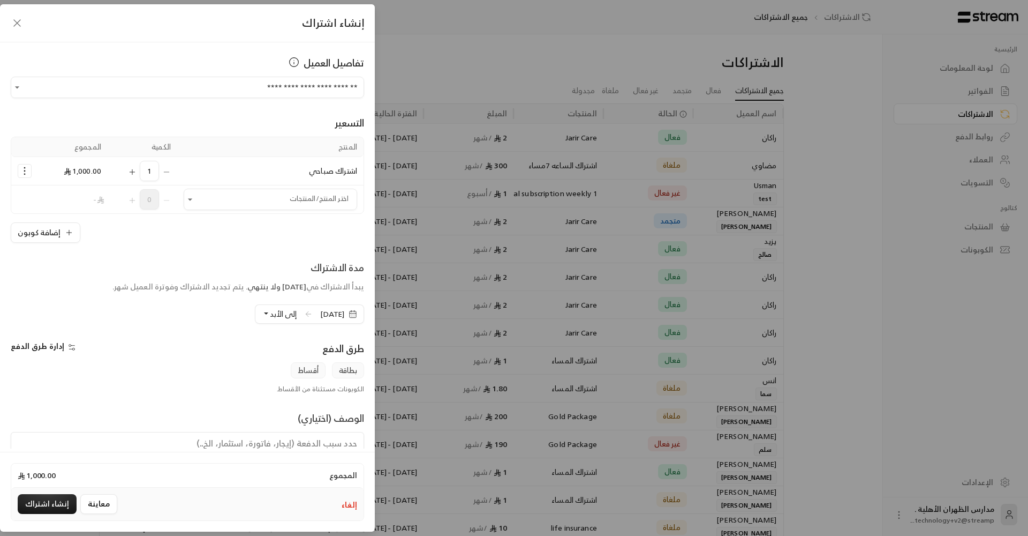
click at [22, 177] on button "Selected Products" at bounding box center [24, 170] width 13 height 13
click at [54, 196] on span "إضافة كوبون" at bounding box center [67, 197] width 40 height 12
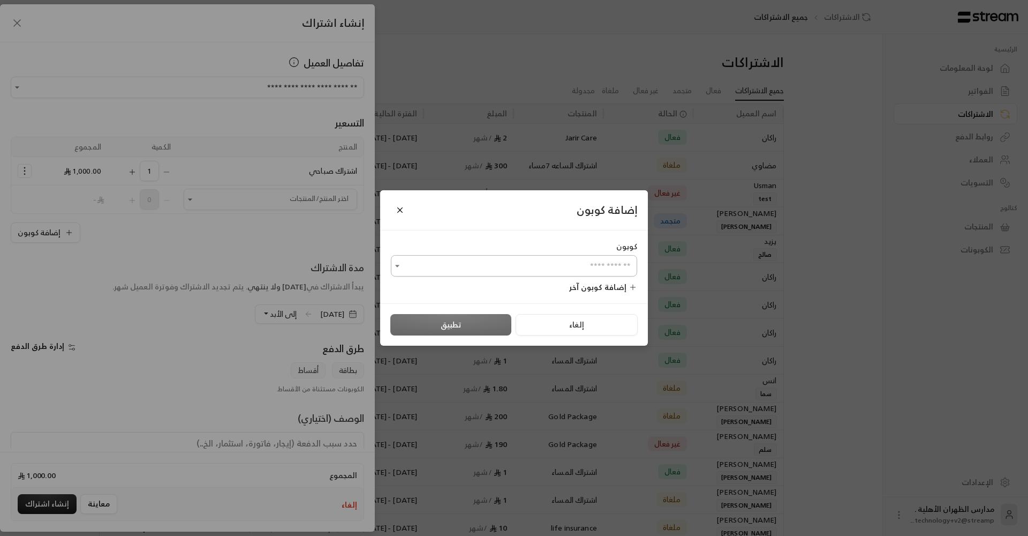
click at [400, 261] on icon "Open" at bounding box center [397, 266] width 11 height 11
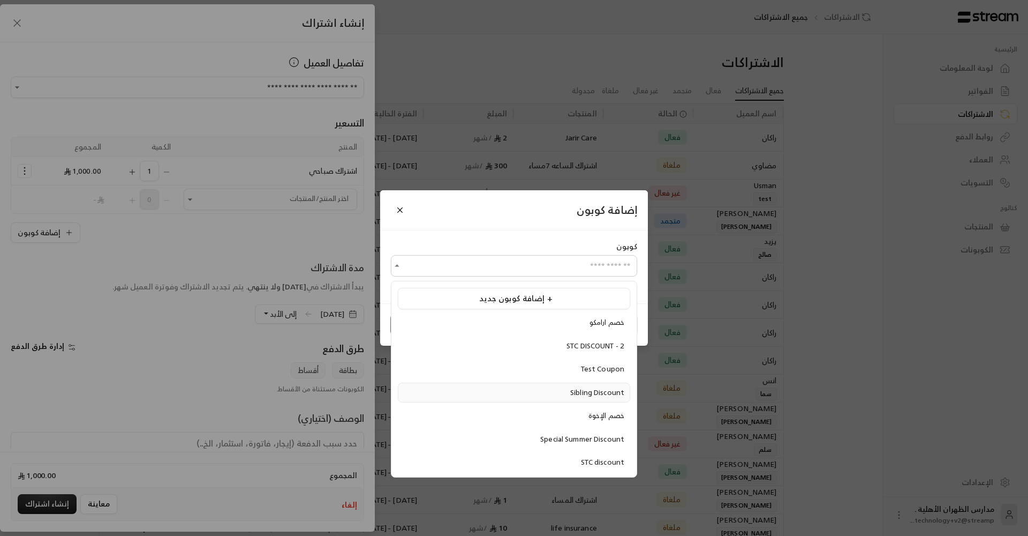
click at [563, 395] on div "Sibling Discount" at bounding box center [514, 392] width 221 height 11
type input "**********"
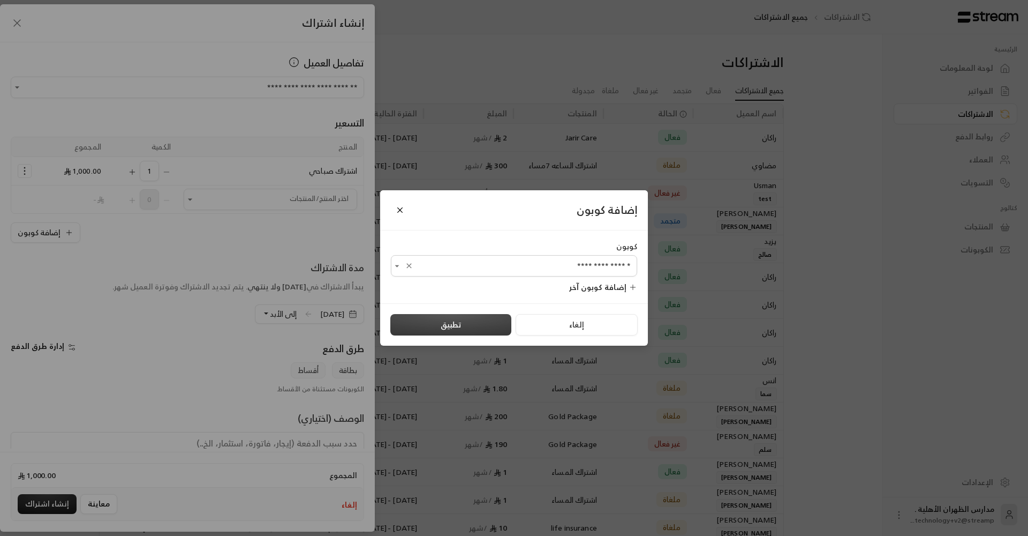
click at [477, 330] on button "تطبيق" at bounding box center [451, 324] width 121 height 21
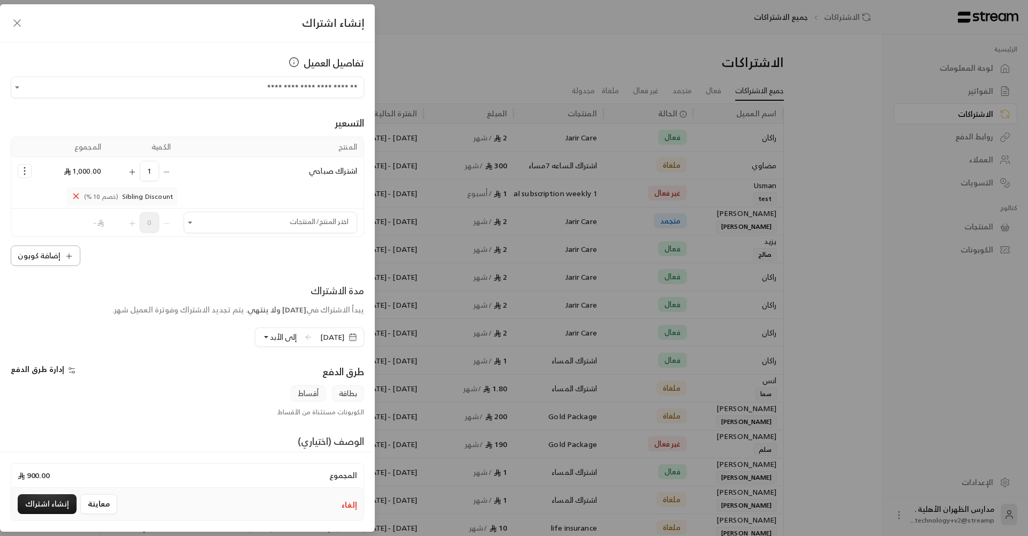
click at [51, 259] on button "إضافة كوبون" at bounding box center [46, 255] width 70 height 20
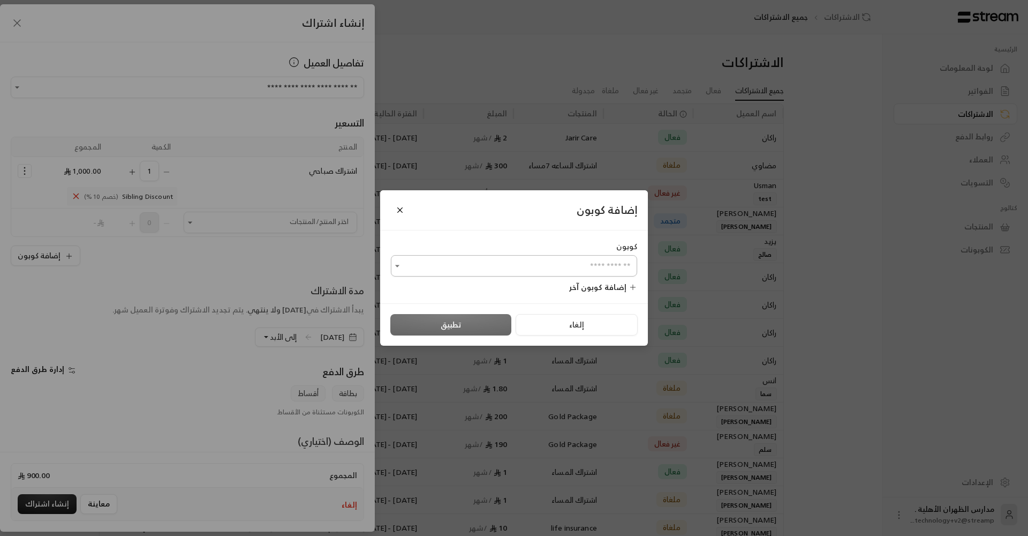
click at [394, 269] on icon "Open" at bounding box center [397, 266] width 11 height 11
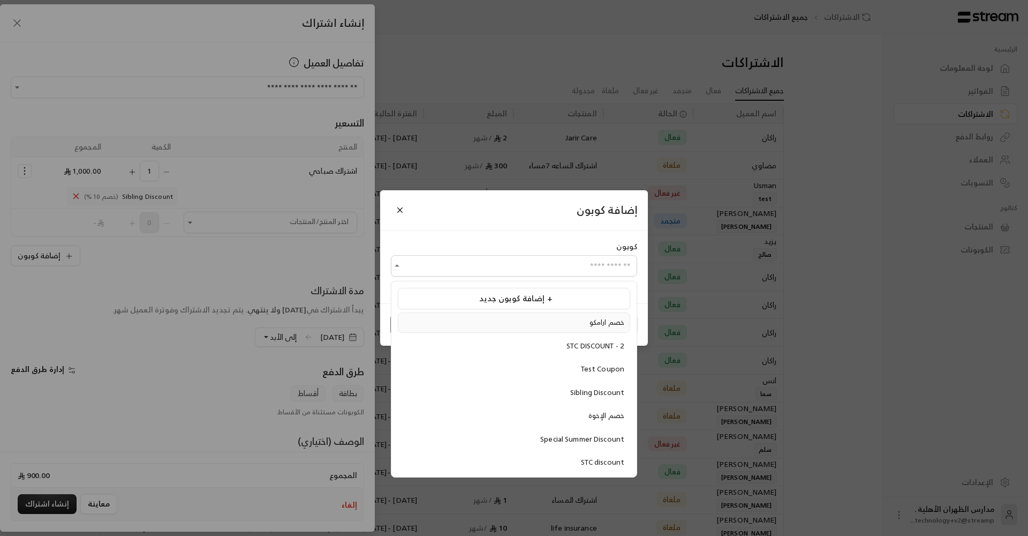
click at [504, 323] on div "خصم ارامكو" at bounding box center [514, 322] width 221 height 11
type input "**********"
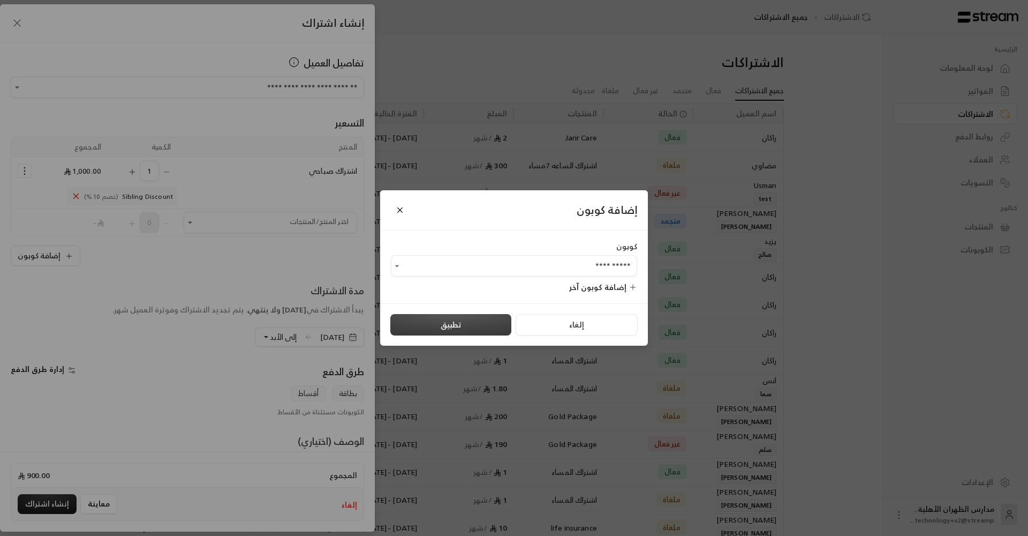
click at [454, 319] on button "تطبيق" at bounding box center [451, 324] width 121 height 21
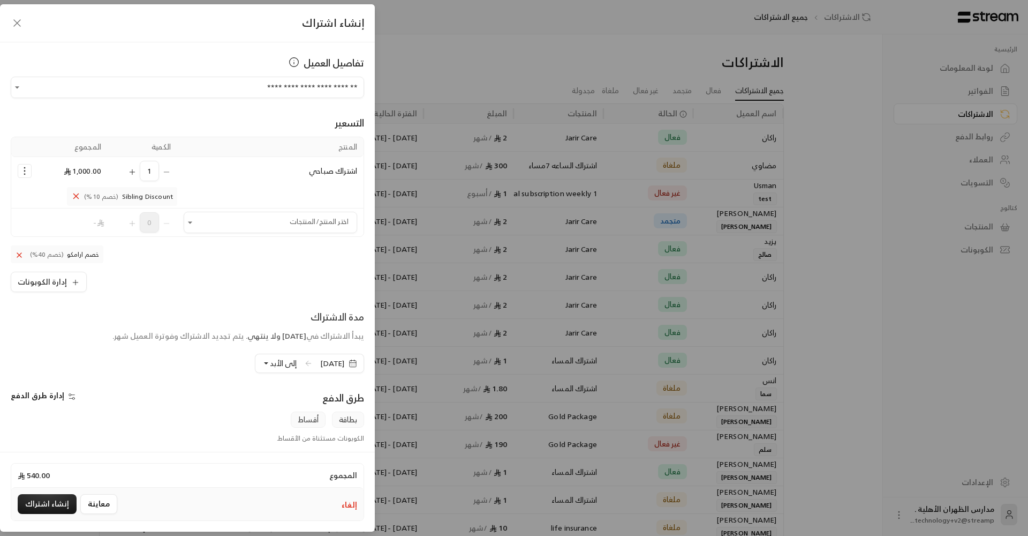
click at [133, 172] on icon "Selected Products" at bounding box center [132, 172] width 9 height 9
click at [185, 279] on div "إدارة الكوبونات" at bounding box center [188, 282] width 354 height 20
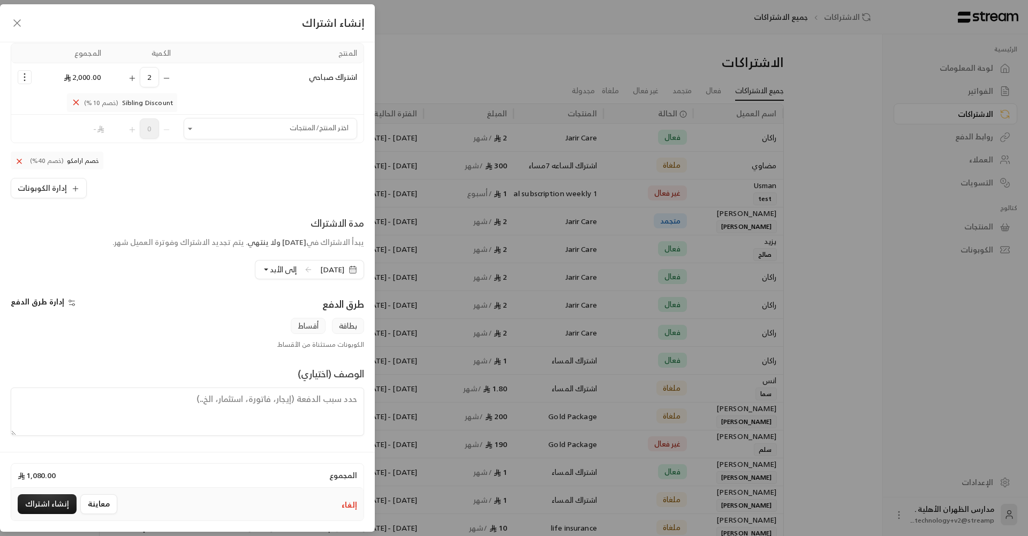
scroll to position [94, 0]
drag, startPoint x: 358, startPoint y: 75, endPoint x: 303, endPoint y: 75, distance: 55.7
click at [303, 75] on td "اشتراك صباحي" at bounding box center [270, 77] width 186 height 28
click at [305, 75] on td "اشتراك صباحي" at bounding box center [270, 77] width 186 height 28
click at [281, 127] on input "اختر العميل" at bounding box center [271, 128] width 174 height 19
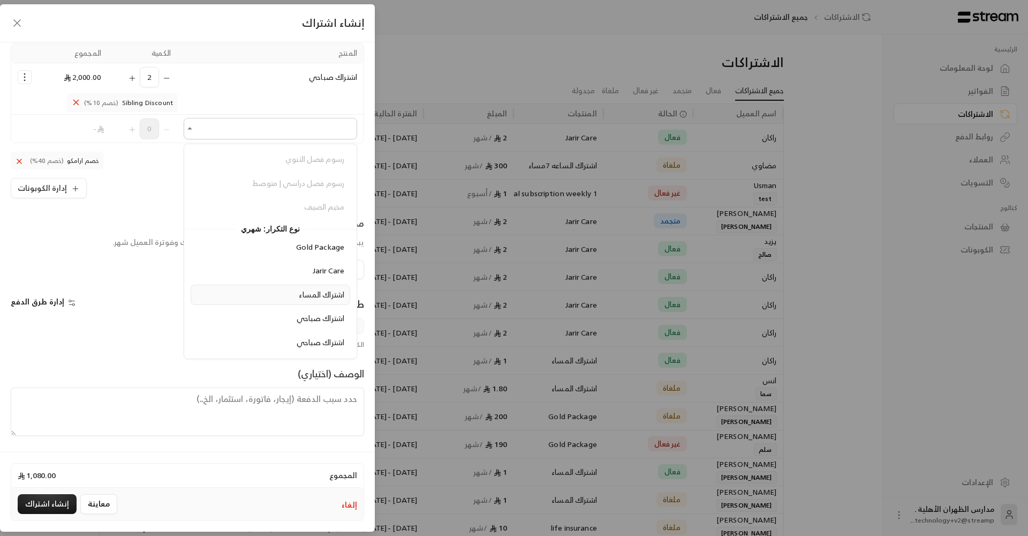
scroll to position [332, 0]
click at [314, 314] on span "اشتراك صباحي" at bounding box center [321, 314] width 48 height 13
type input "**********"
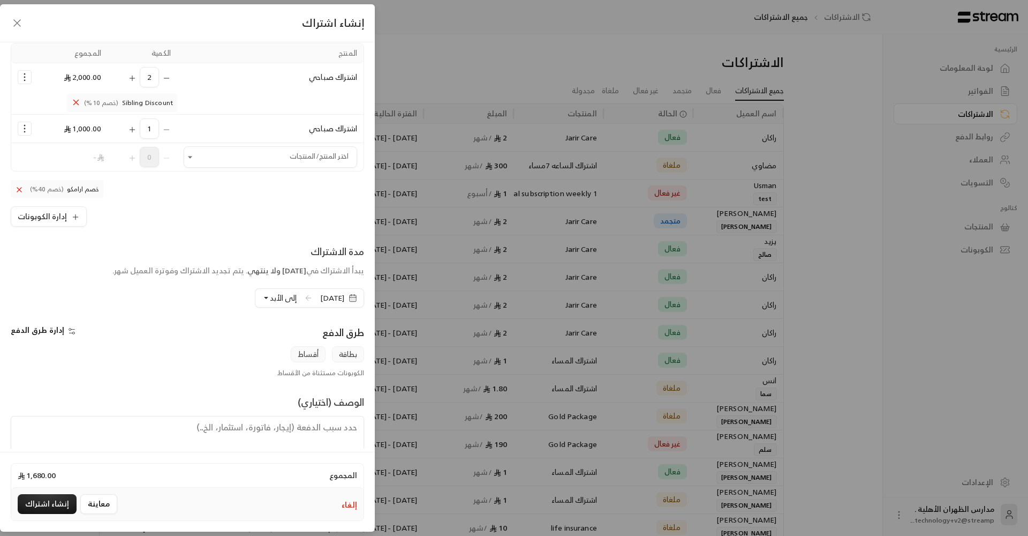
click at [169, 76] on icon "Selected Products" at bounding box center [166, 78] width 9 height 9
click at [131, 77] on icon "Selected Products" at bounding box center [132, 78] width 9 height 9
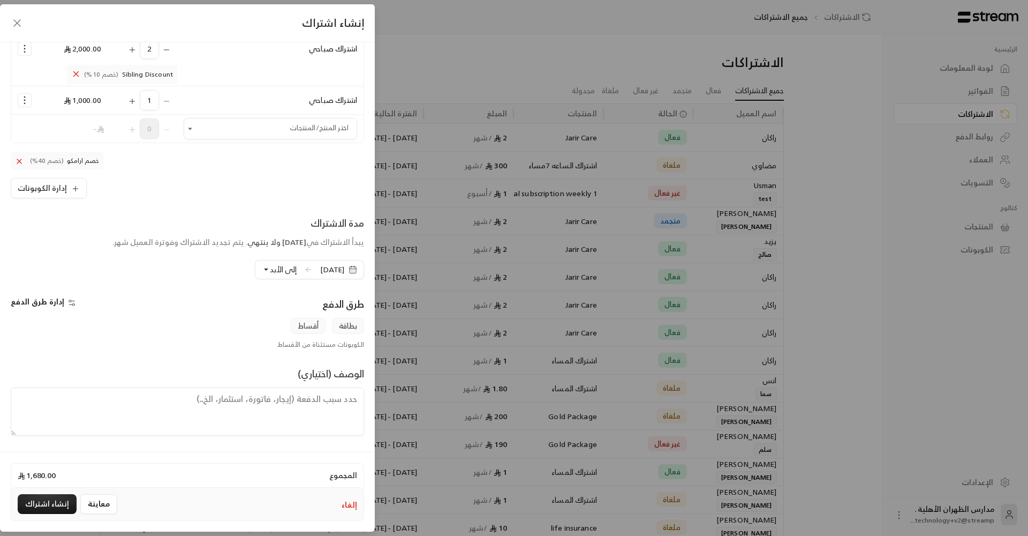
scroll to position [122, 0]
click at [274, 270] on span "إلى الأبد" at bounding box center [283, 268] width 27 height 13
click at [211, 253] on label "مدة الاشتراك يبدأ الاشتراك في [DATE] ولا ينتهي . يتم تجديد الاشتراك وفوترة العم…" at bounding box center [238, 234] width 252 height 41
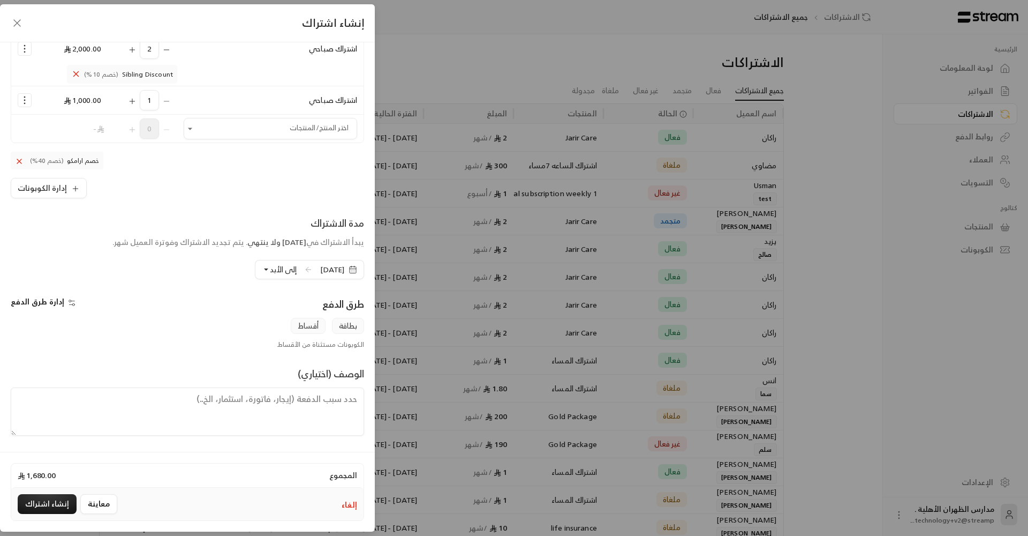
click at [63, 299] on button "إدارة طرق الدفع" at bounding box center [45, 301] width 69 height 11
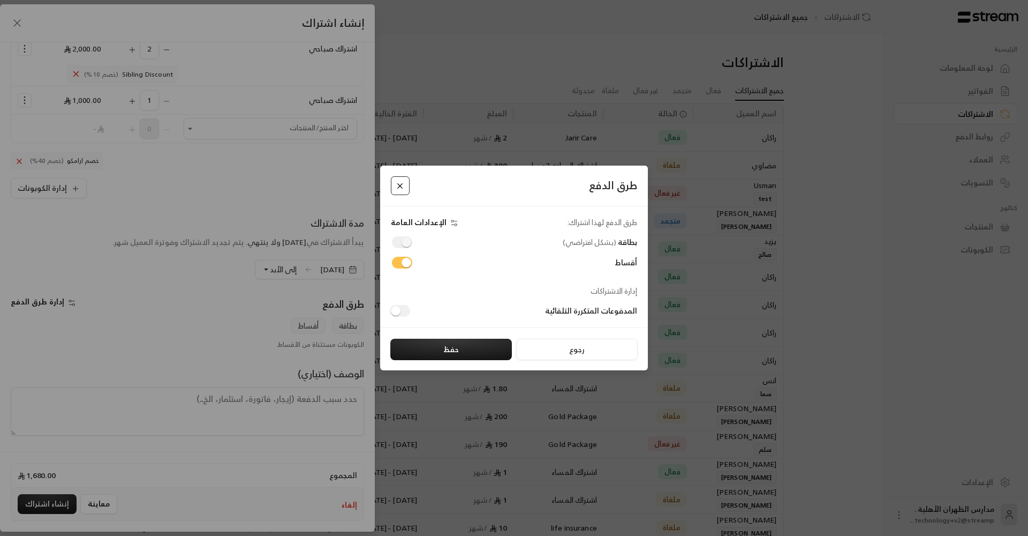
click at [395, 186] on button "Close" at bounding box center [400, 185] width 19 height 19
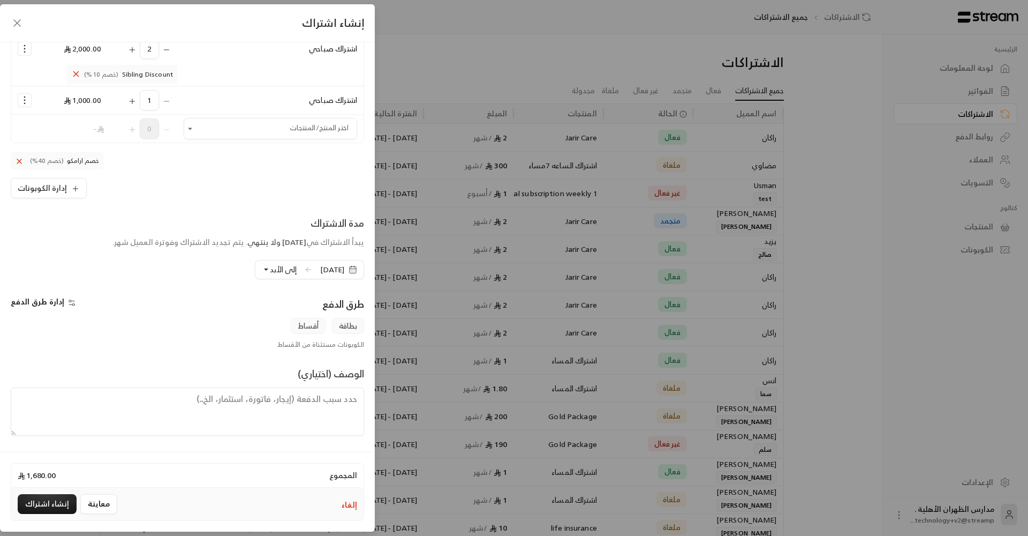
click at [261, 402] on textarea at bounding box center [188, 411] width 354 height 48
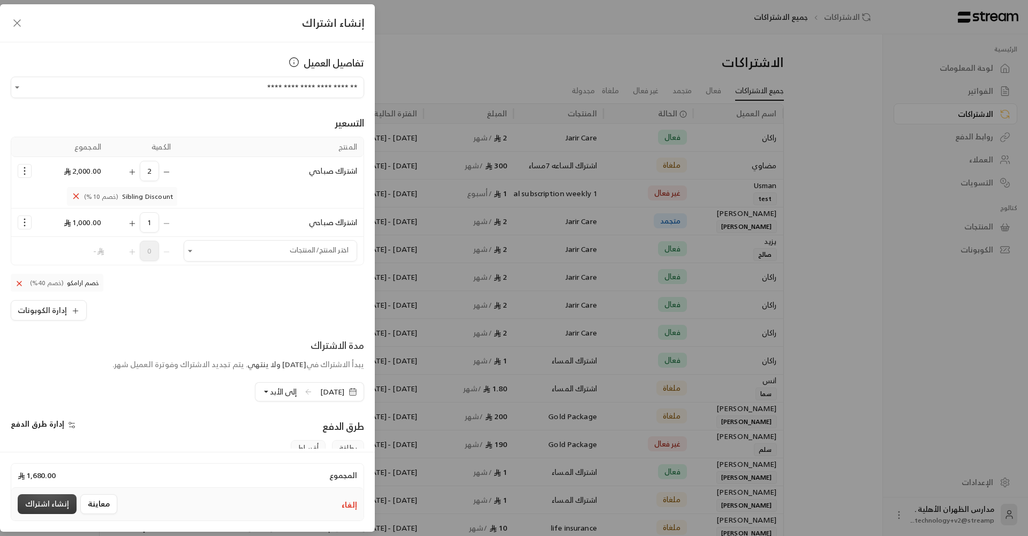
scroll to position [0, 0]
click at [41, 500] on button "إنشاء اشتراك" at bounding box center [47, 504] width 59 height 20
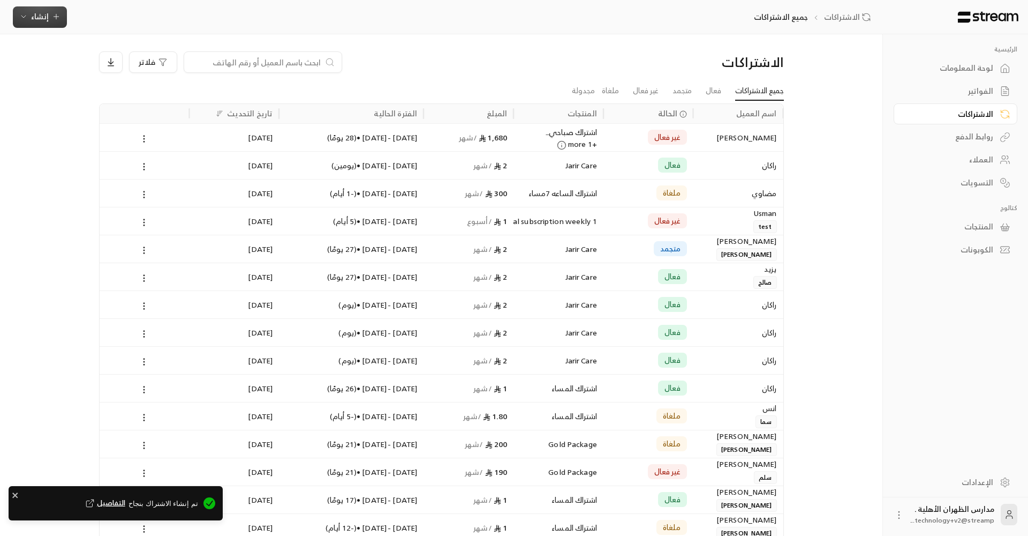
scroll to position [0, -1]
click at [663, 141] on span "غير فعال" at bounding box center [668, 137] width 26 height 11
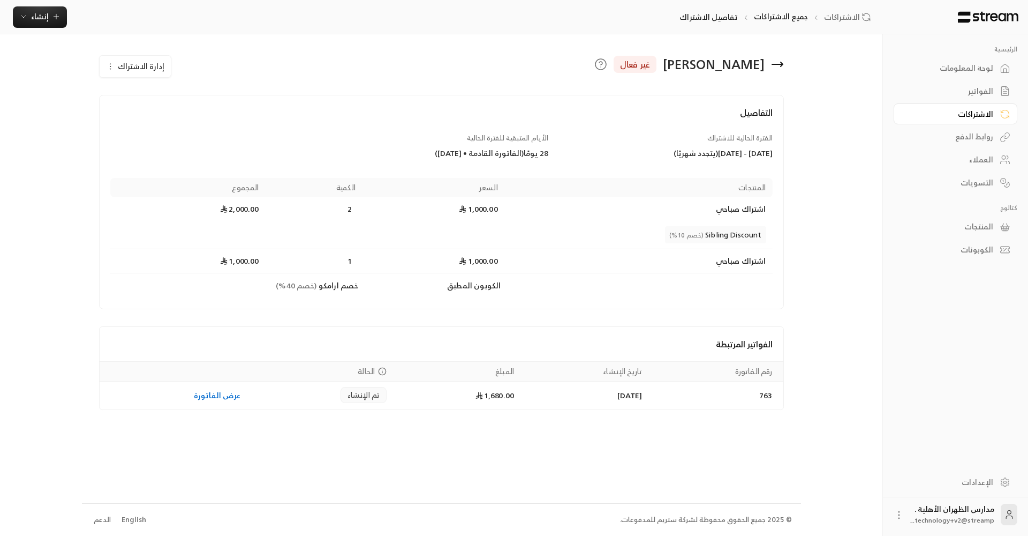
click at [974, 138] on div "روابط الدفع" at bounding box center [950, 136] width 86 height 11
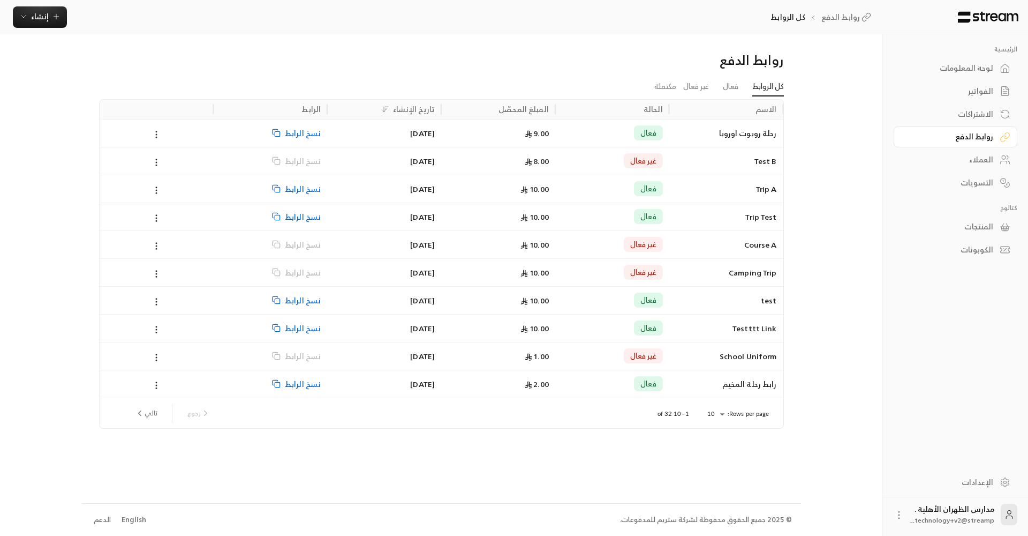
click at [160, 132] on icon at bounding box center [157, 135] width 10 height 10
click at [163, 150] on ul "عرض تعطيل" at bounding box center [170, 171] width 37 height 47
click at [169, 157] on link "عرض" at bounding box center [171, 161] width 32 height 19
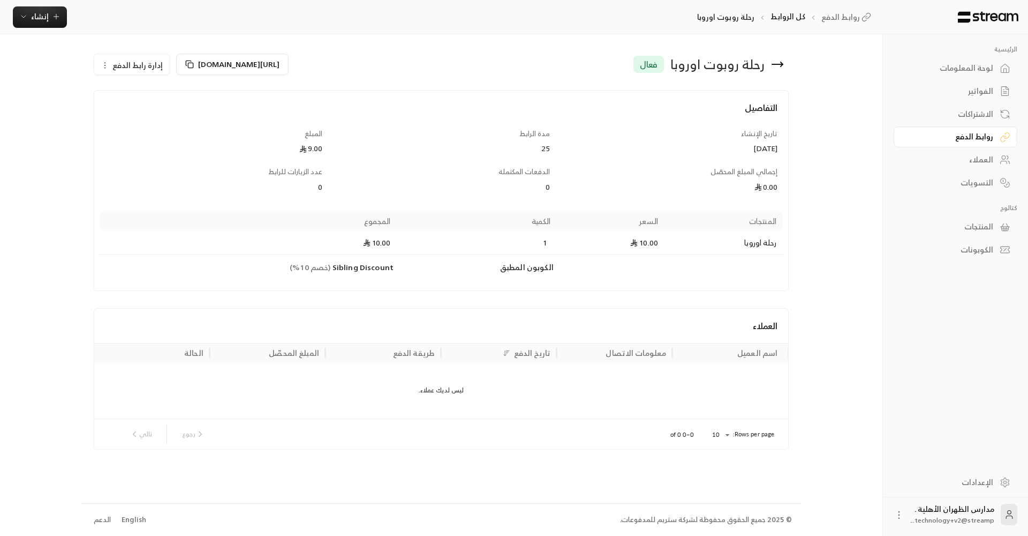
click at [144, 68] on span "إدارة رابط الدفع" at bounding box center [137, 64] width 50 height 13
click at [104, 64] on icon "button" at bounding box center [105, 65] width 9 height 9
click at [25, 21] on icon "button" at bounding box center [23, 16] width 9 height 9
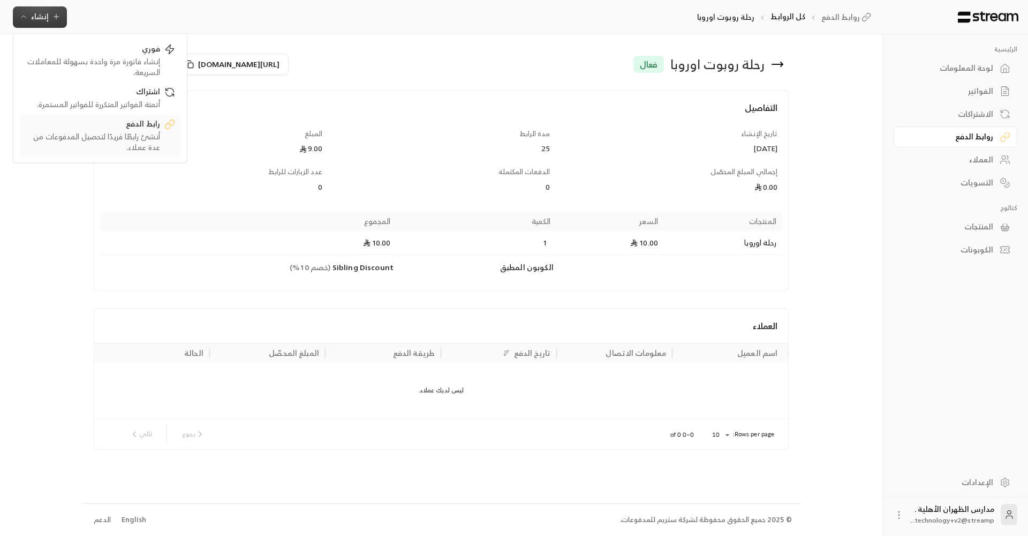
click at [142, 133] on div "أنشئ رابطًا فريدًا لتحصيل المدفوعات من عدة عملاء." at bounding box center [92, 141] width 135 height 21
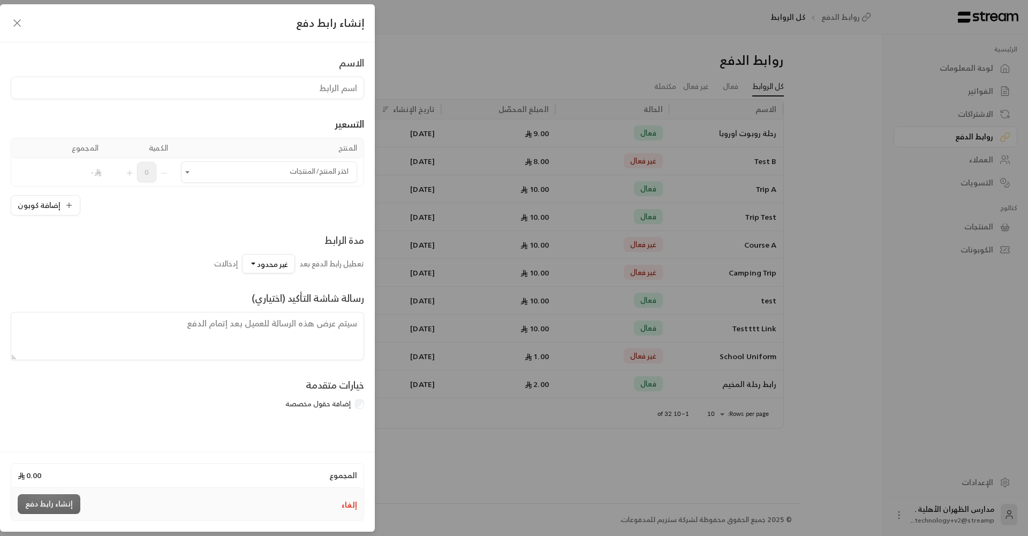
click at [318, 95] on input at bounding box center [188, 88] width 354 height 22
type input "ص"
type input "wow"
click at [330, 179] on input "اختر المنتج/المنتجات" at bounding box center [269, 172] width 176 height 19
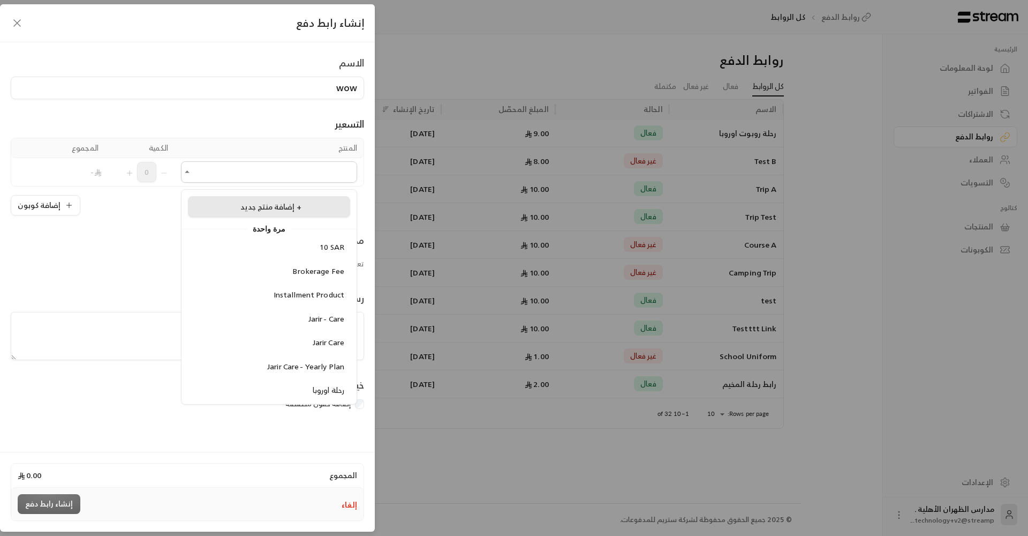
click at [308, 206] on div "إضافة منتج جديد +" at bounding box center [269, 206] width 151 height 11
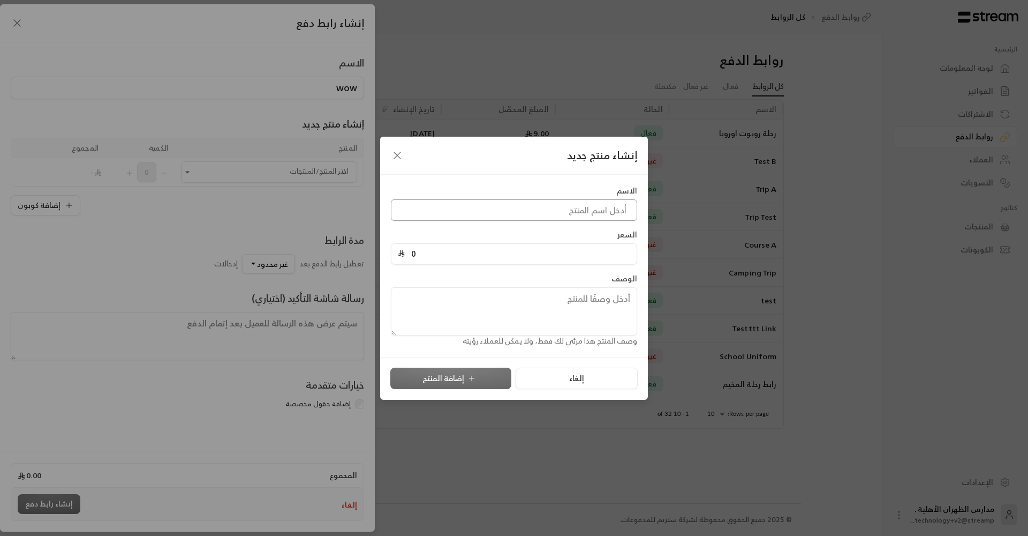
click at [507, 212] on input at bounding box center [514, 209] width 246 height 21
type input "اسبوع بلا جدران"
click at [549, 263] on input "0" at bounding box center [518, 254] width 226 height 20
type input "2500"
click at [476, 369] on button "إضافة المنتج" at bounding box center [451, 377] width 121 height 21
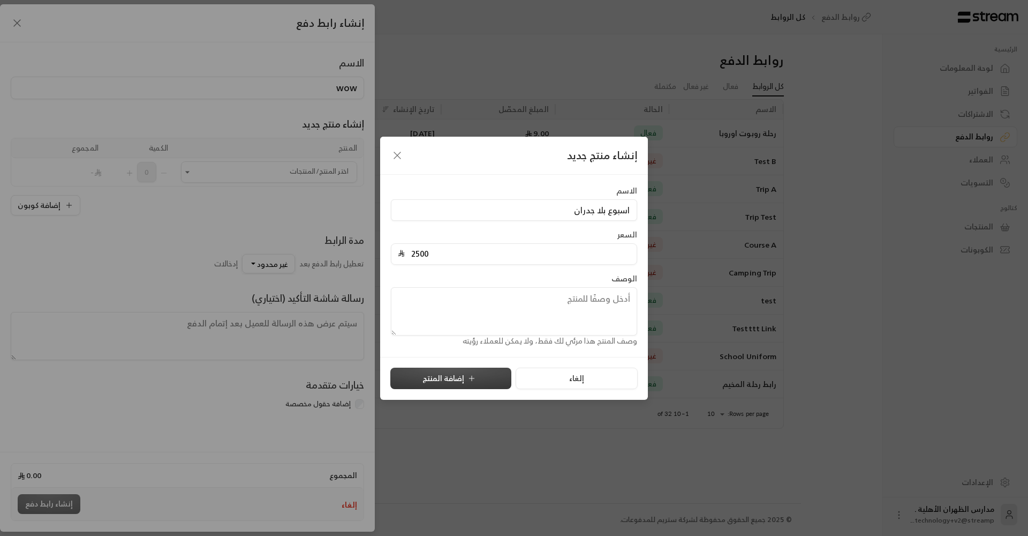
type input "0"
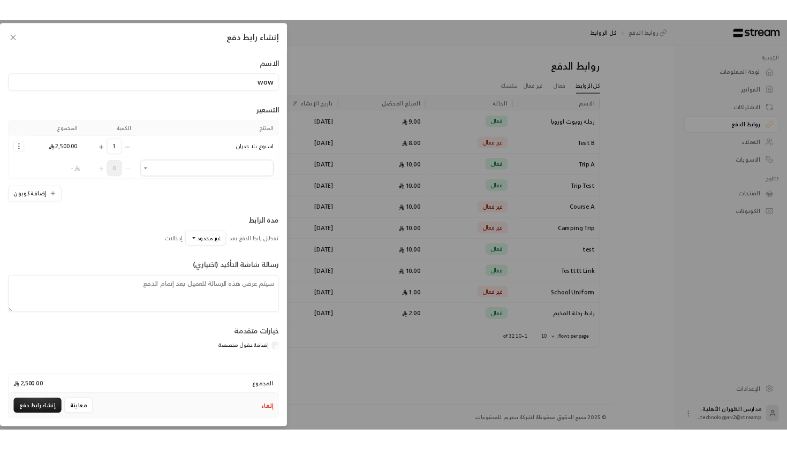
scroll to position [9, 0]
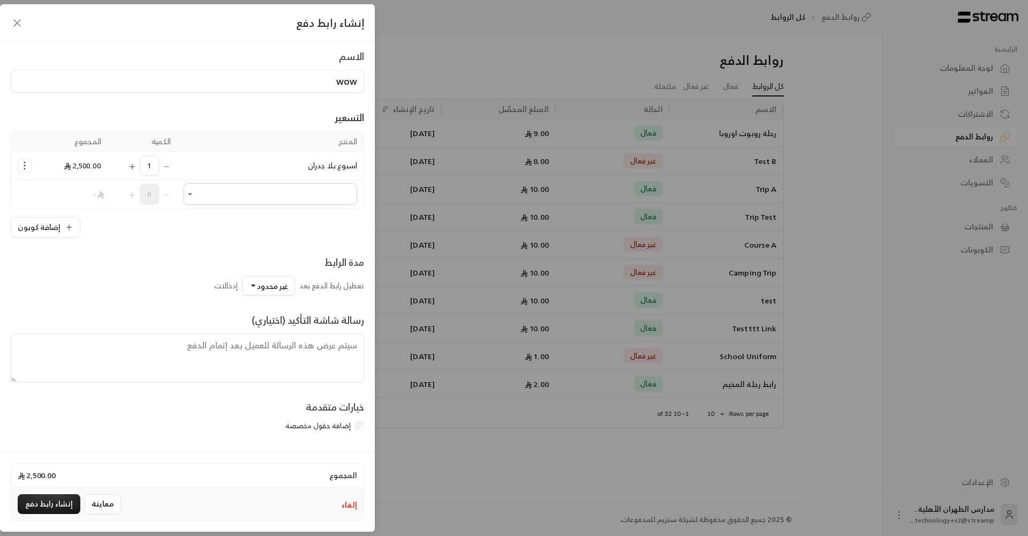
click at [283, 290] on span "غير محدود" at bounding box center [272, 285] width 31 height 13
click at [276, 125] on span "10" at bounding box center [278, 121] width 9 height 13
click at [281, 294] on button "10" at bounding box center [280, 285] width 31 height 19
click at [271, 242] on span "1000" at bounding box center [274, 238] width 17 height 13
click at [509, 322] on div "إنشاء رابط دفع الاسم wow التسعير المنتج الكمية المجموع اسبوع بلا جدران 1 2,500.…" at bounding box center [514, 268] width 1028 height 536
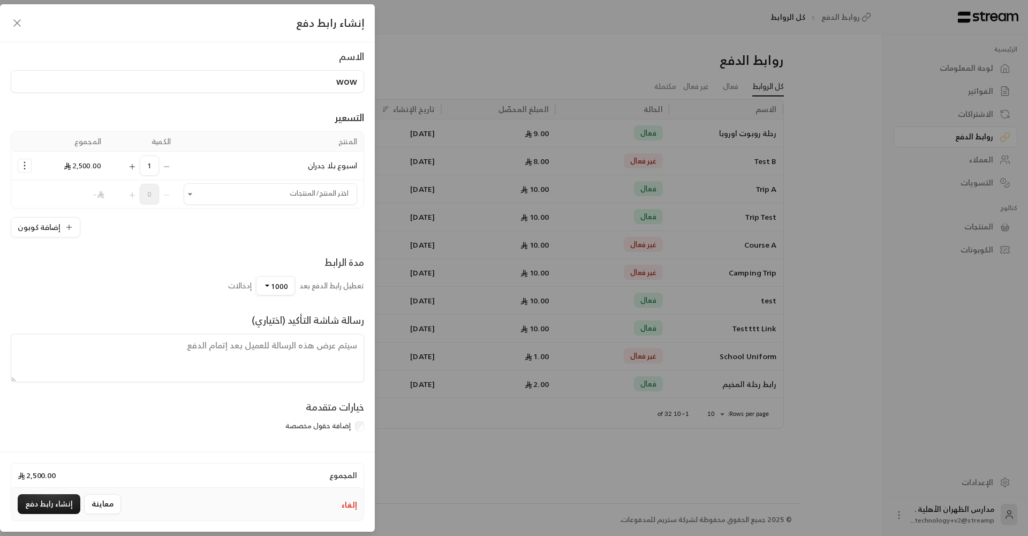
click at [346, 505] on button "إلغاء" at bounding box center [350, 504] width 16 height 11
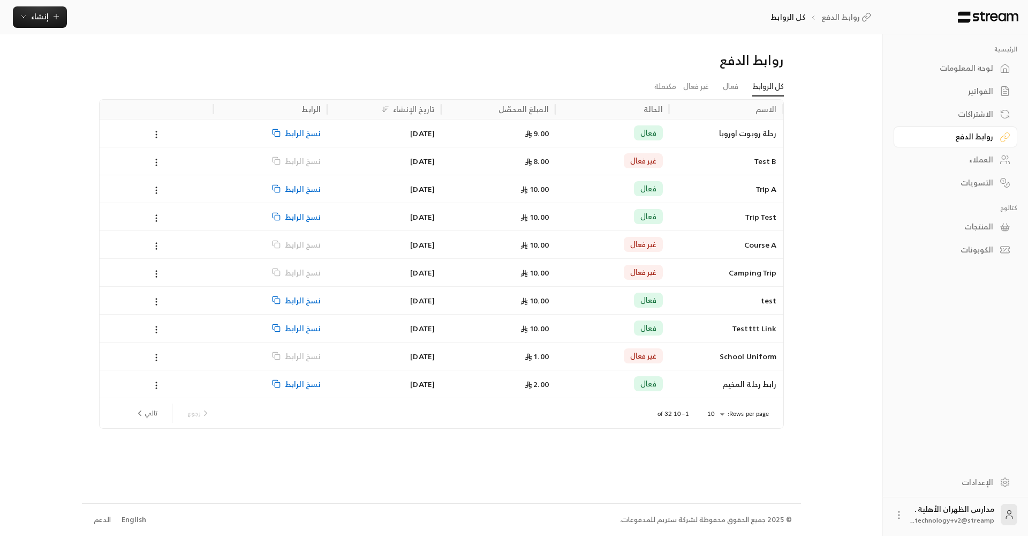
click at [437, 440] on div "روابط الدفع كل الروابط فعال غير فعال مكتملة الاسم الحالة المبلغ المحصّل تاريخ ا…" at bounding box center [441, 268] width 719 height 468
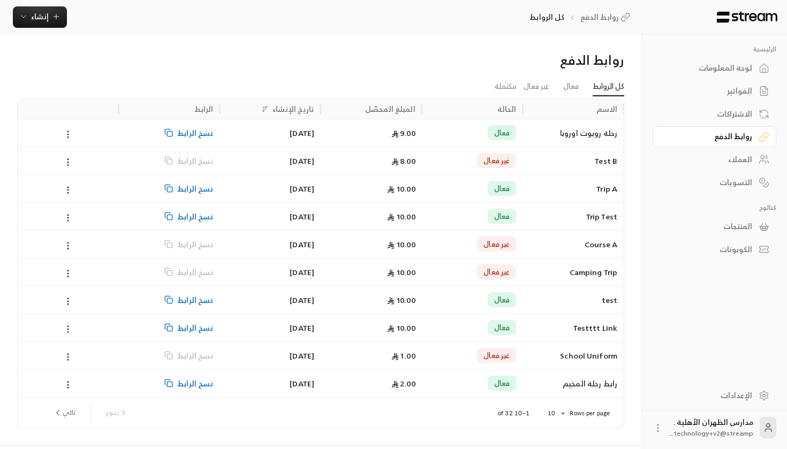
click at [744, 13] on img at bounding box center [747, 17] width 63 height 12
